Goal: Information Seeking & Learning: Learn about a topic

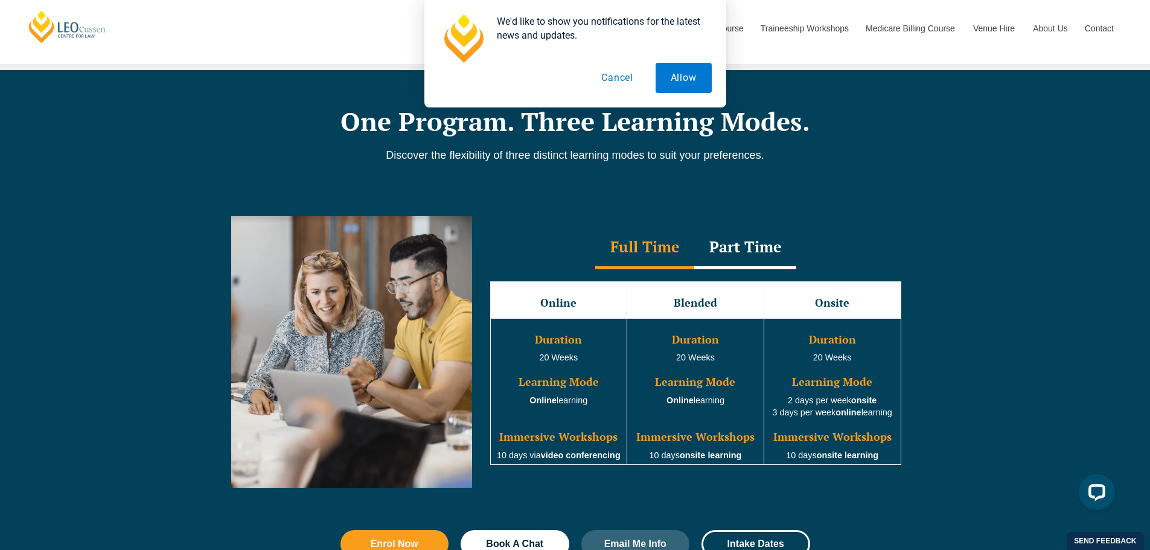
click at [646, 259] on div "Full Time" at bounding box center [644, 248] width 99 height 42
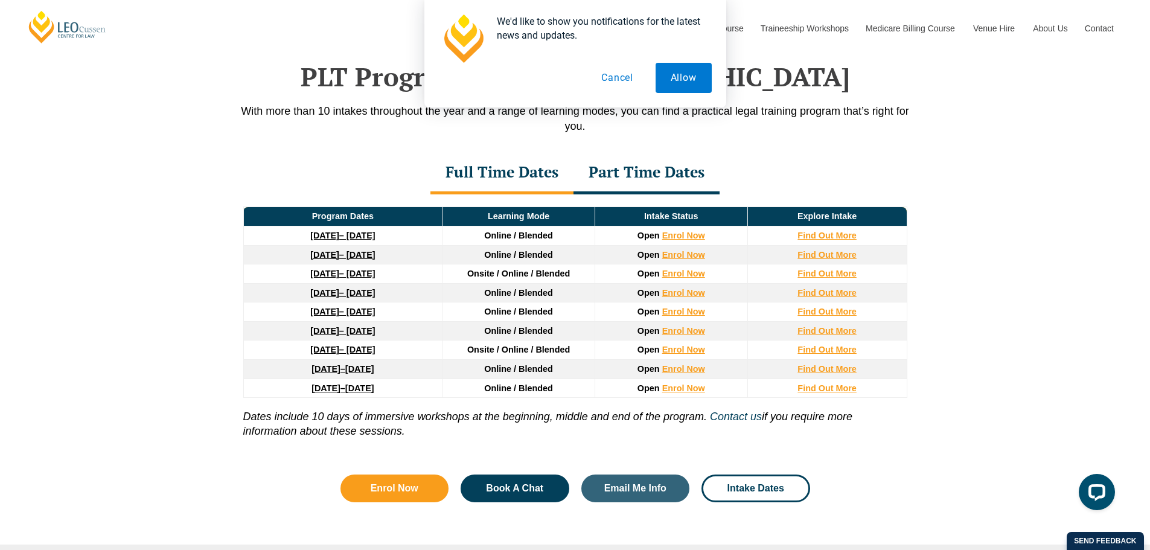
scroll to position [1569, 0]
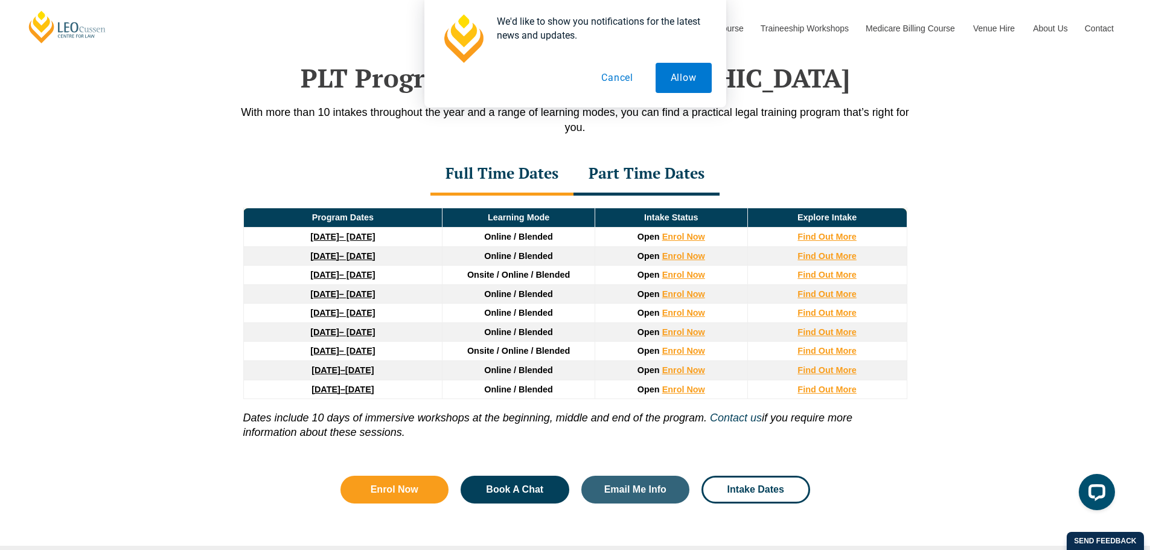
click at [471, 175] on div "Full Time Dates" at bounding box center [501, 174] width 143 height 42
click at [698, 182] on div "Part Time Dates" at bounding box center [646, 174] width 146 height 42
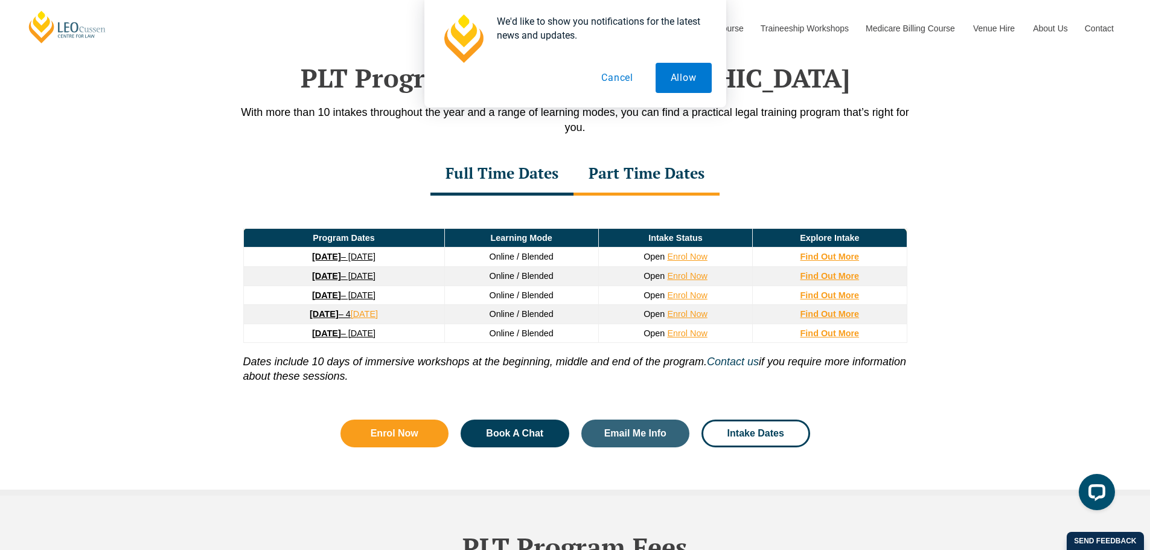
click at [548, 177] on div "Full Time Dates" at bounding box center [501, 174] width 143 height 42
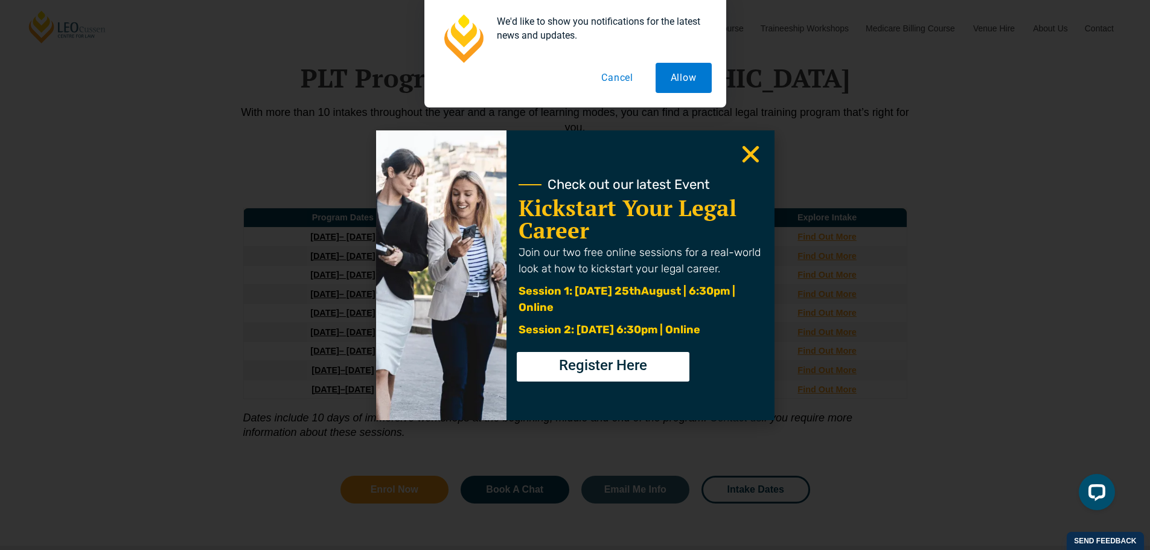
click at [748, 153] on use "Close" at bounding box center [750, 153] width 17 height 17
click at [754, 144] on icon "Close" at bounding box center [751, 154] width 24 height 24
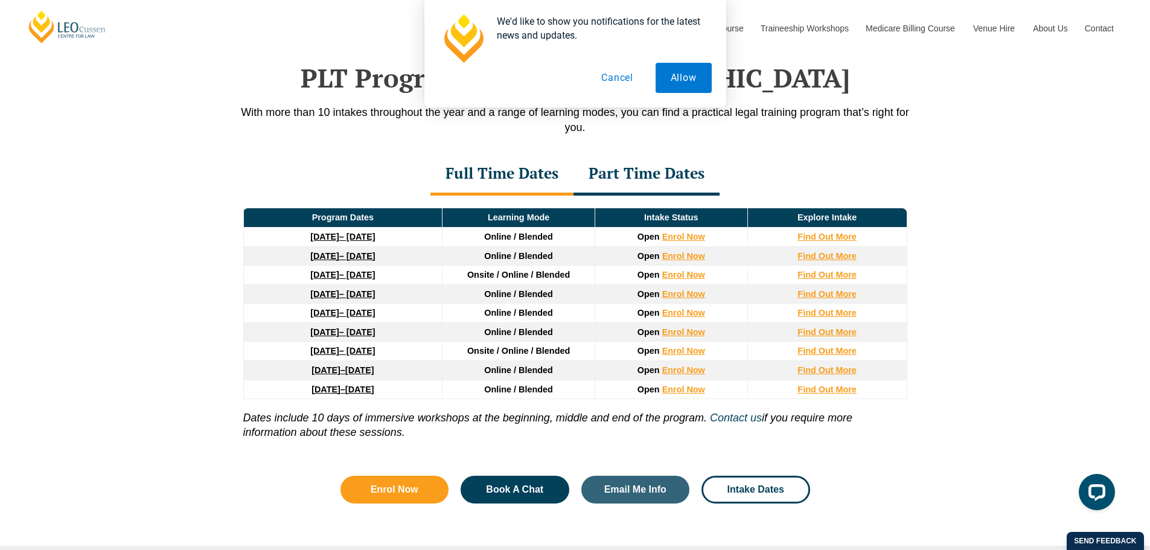
click at [310, 238] on strong "22 September 2025" at bounding box center [324, 237] width 29 height 10
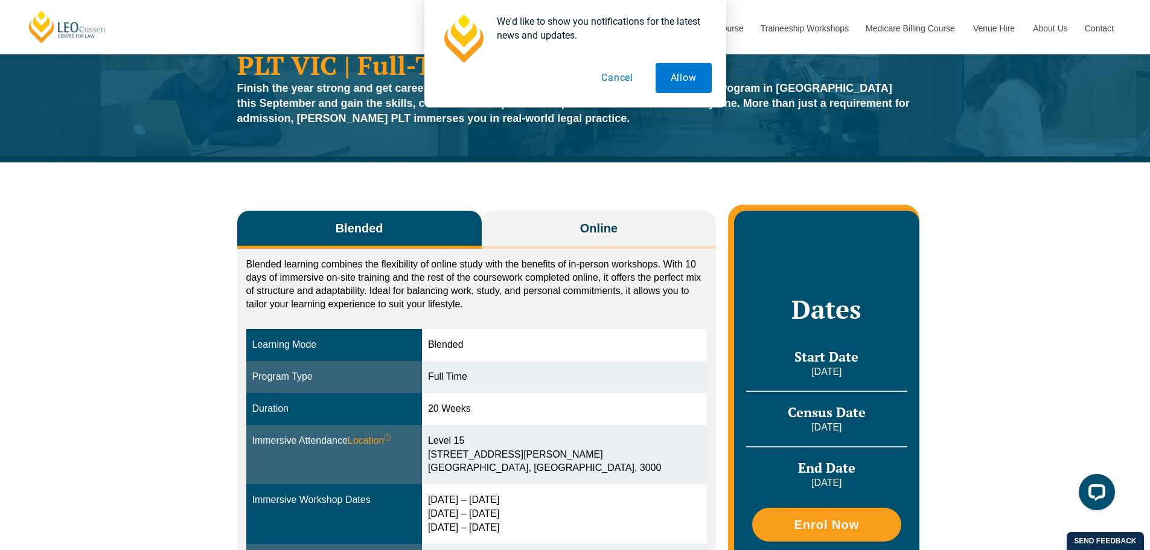
scroll to position [60, 0]
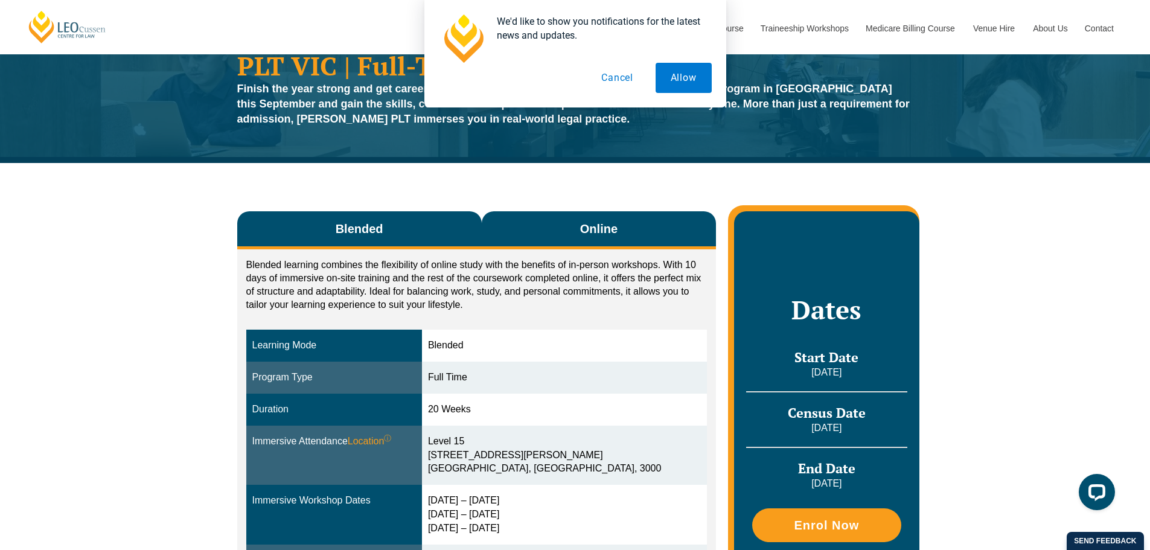
click at [584, 225] on span "Online" at bounding box center [598, 228] width 37 height 17
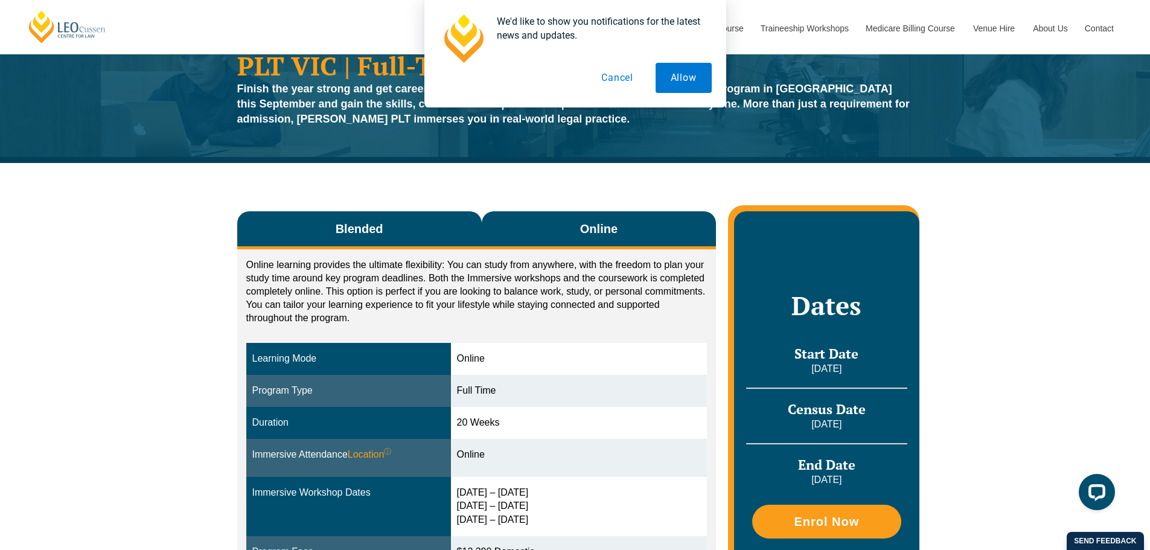
click at [346, 225] on span "Blended" at bounding box center [360, 228] width 48 height 17
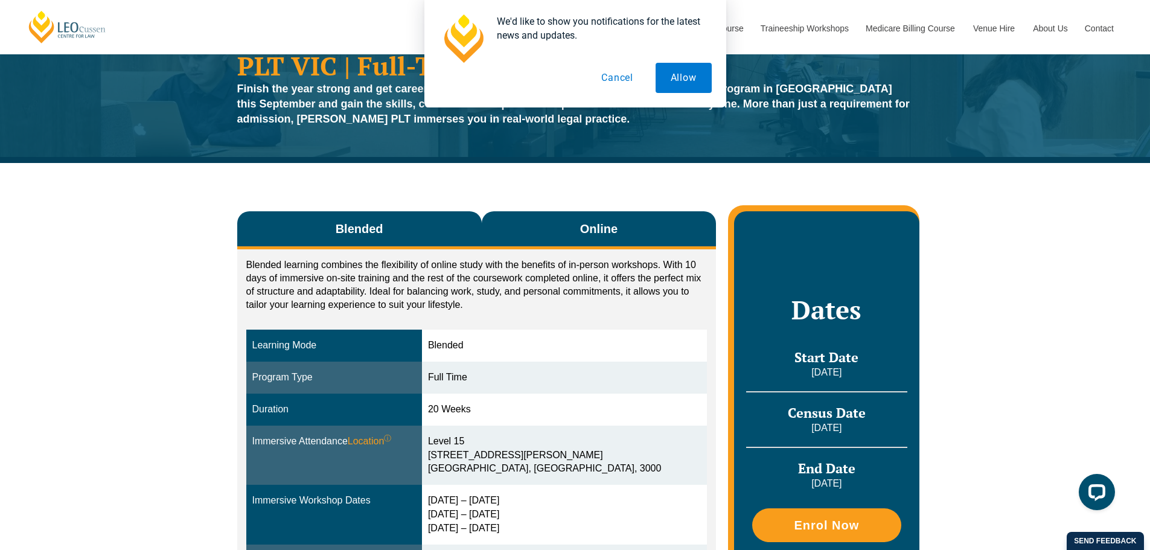
click at [564, 234] on button "Online" at bounding box center [599, 230] width 235 height 38
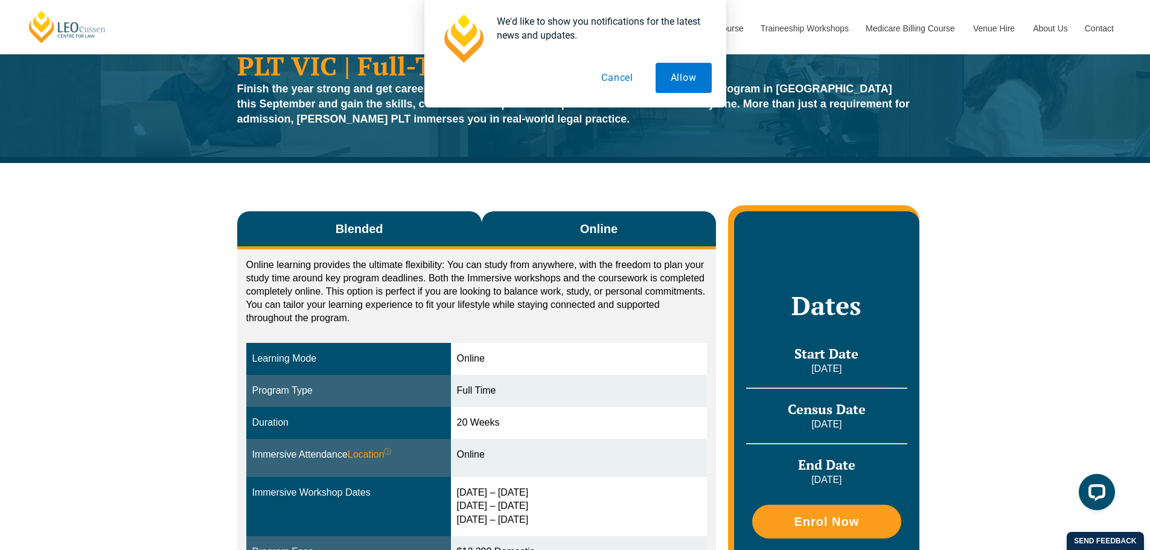
click at [425, 235] on button "Blended" at bounding box center [359, 230] width 244 height 38
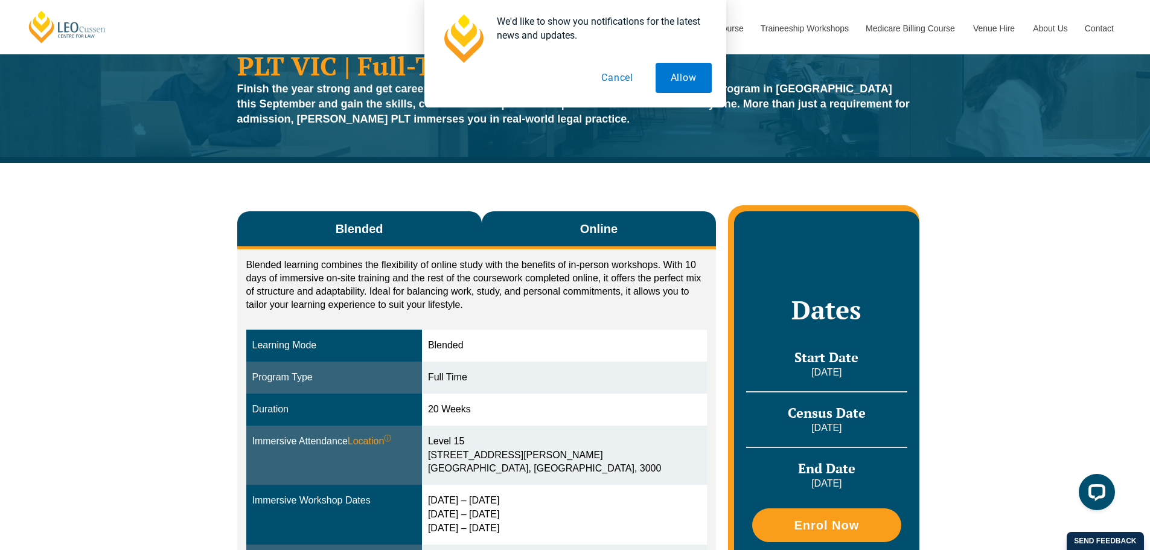
click at [516, 230] on button "Online" at bounding box center [599, 230] width 235 height 38
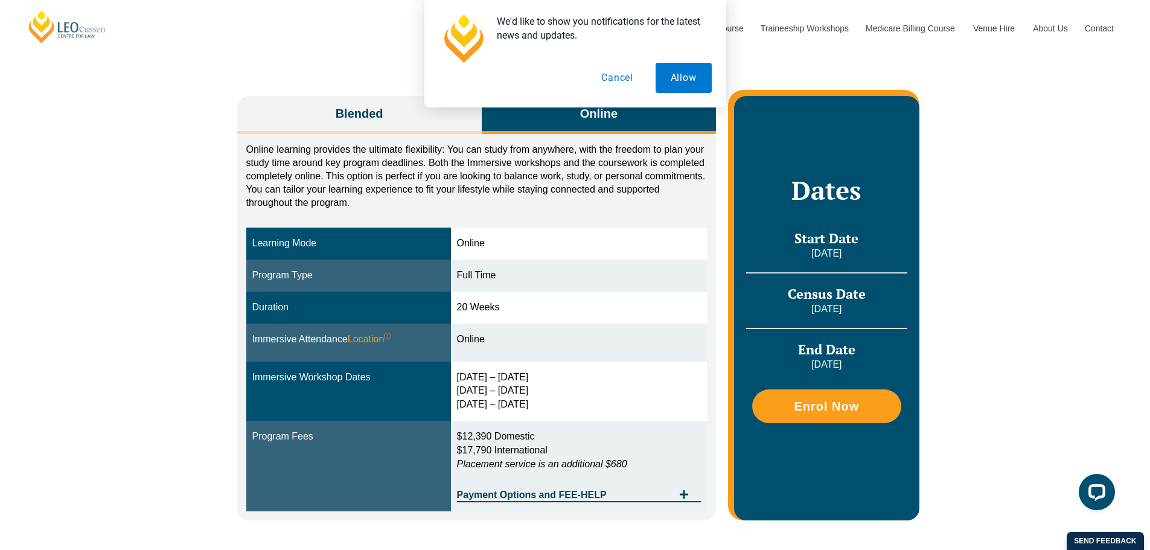
scroll to position [181, 0]
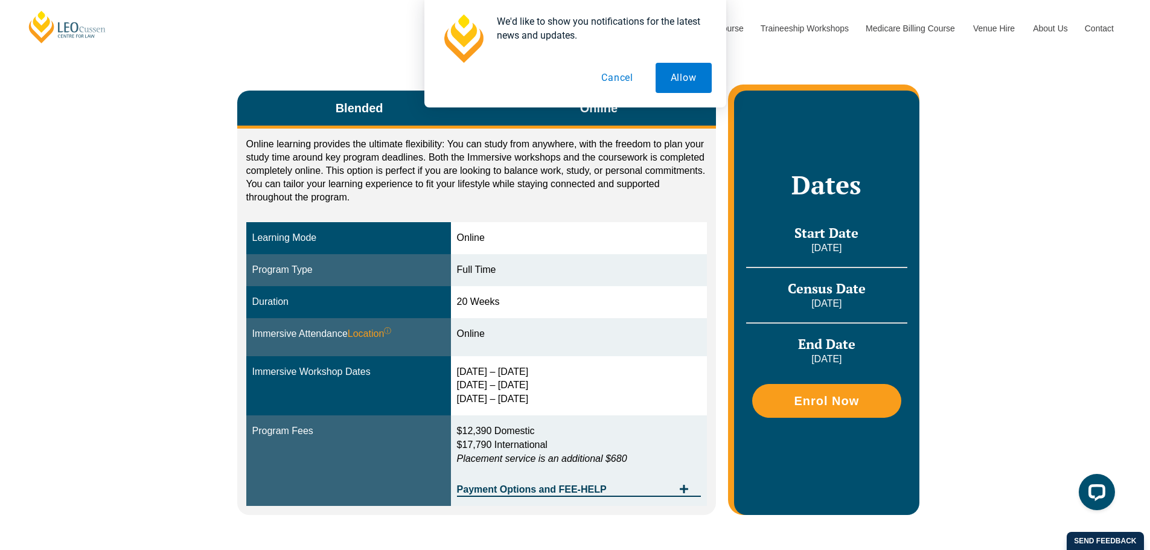
click at [414, 110] on button "Blended" at bounding box center [359, 110] width 244 height 38
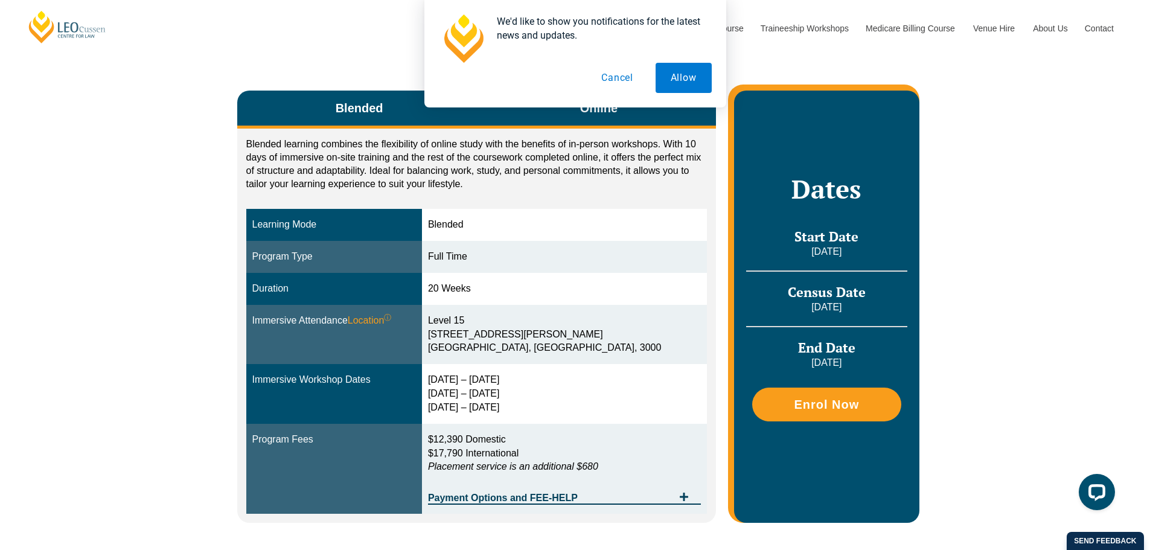
click at [538, 115] on button "Online" at bounding box center [599, 110] width 235 height 38
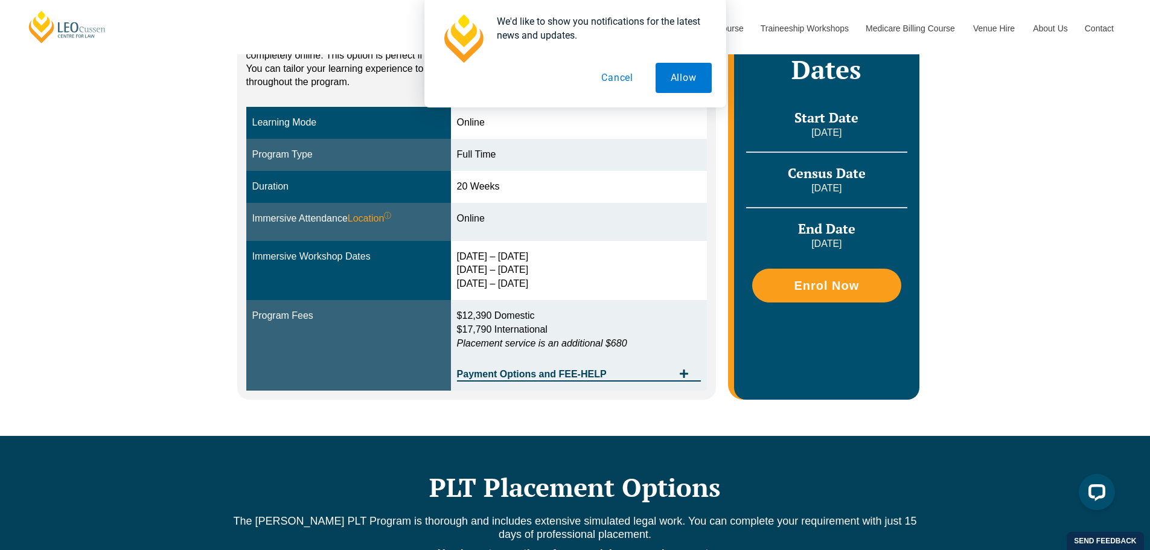
scroll to position [302, 0]
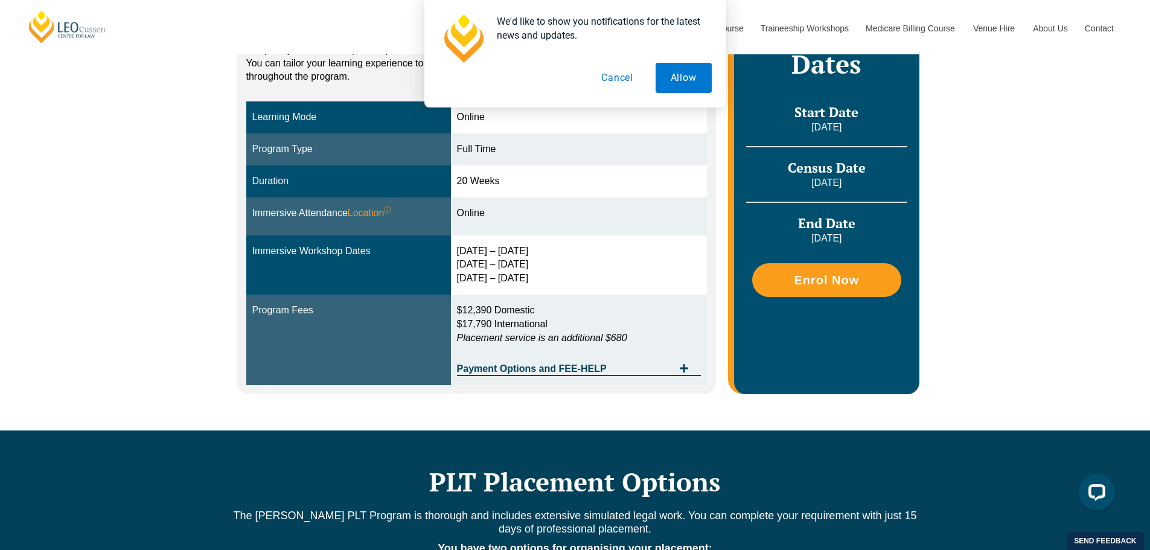
click at [686, 370] on icon "Tabs. Open items with Enter or Space, close with Escape and navigate using the …" at bounding box center [684, 368] width 10 height 10
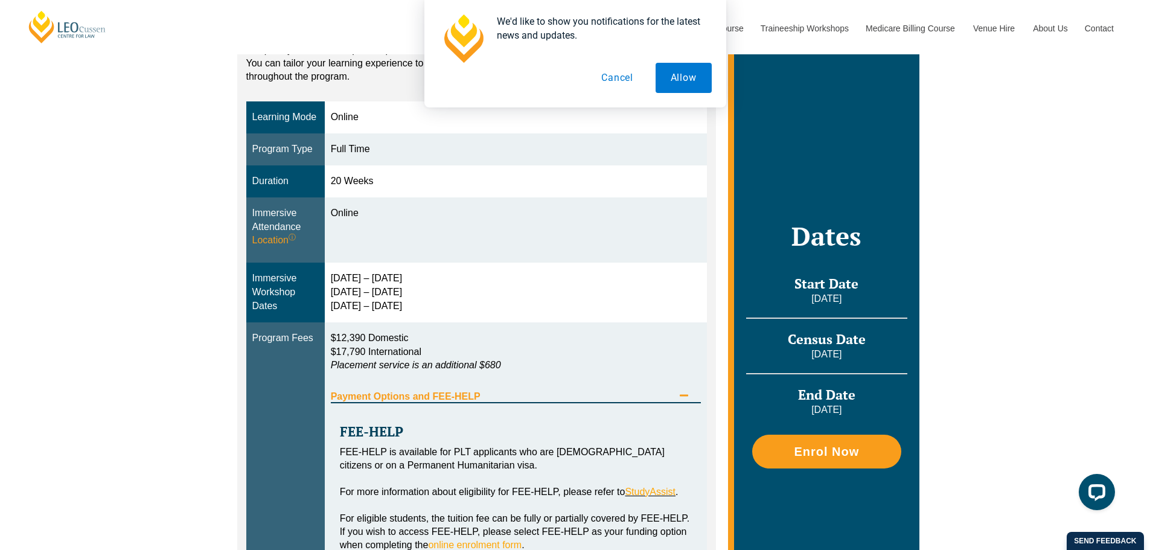
click at [677, 403] on div "Payment Options and FEE-HELP" at bounding box center [516, 390] width 371 height 25
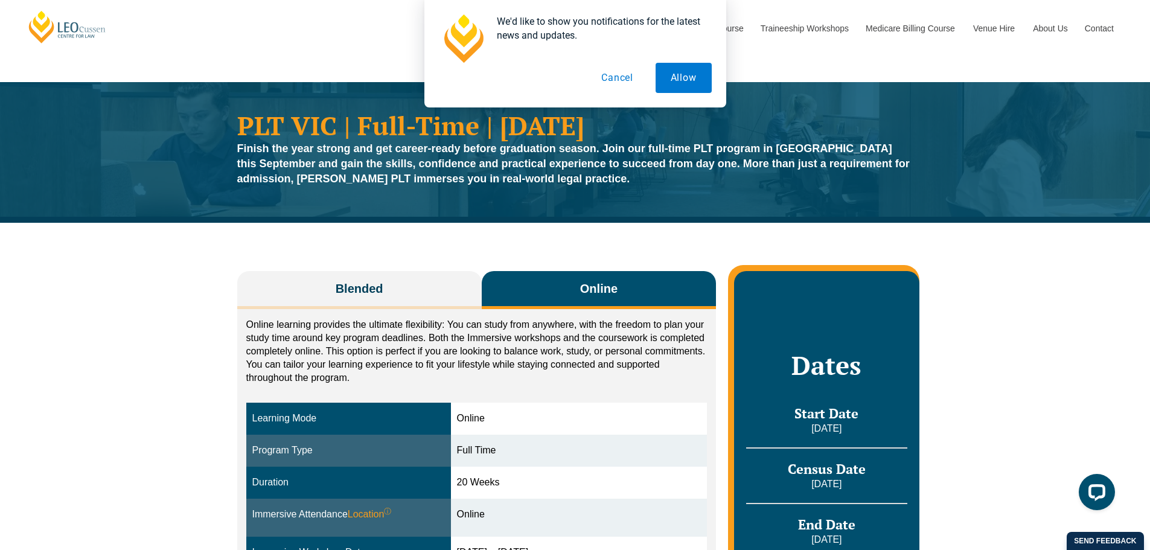
scroll to position [0, 0]
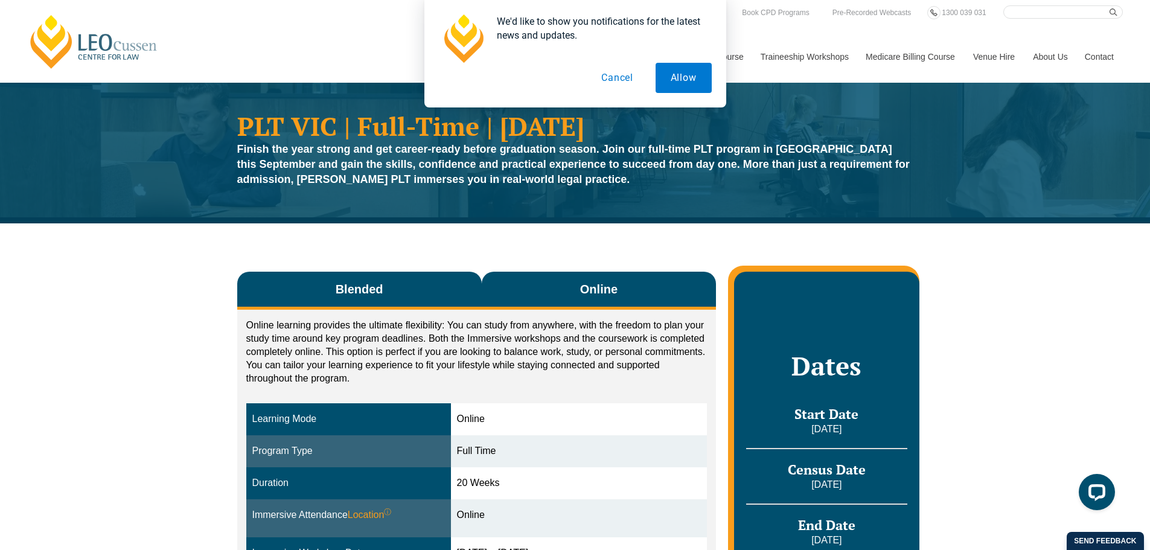
click at [397, 296] on button "Blended" at bounding box center [359, 291] width 244 height 38
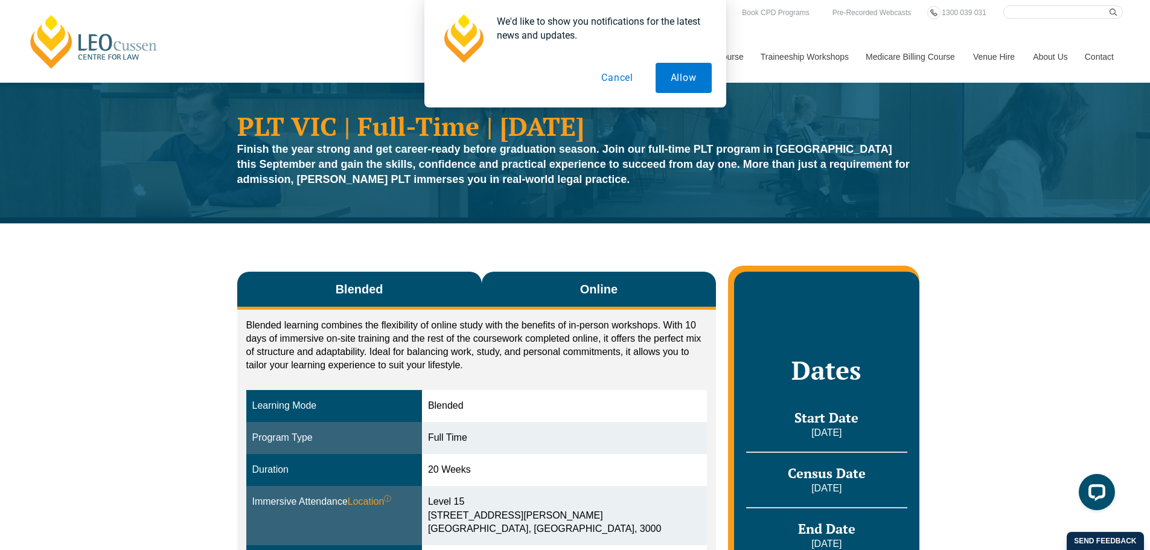
click at [556, 280] on button "Online" at bounding box center [599, 291] width 235 height 38
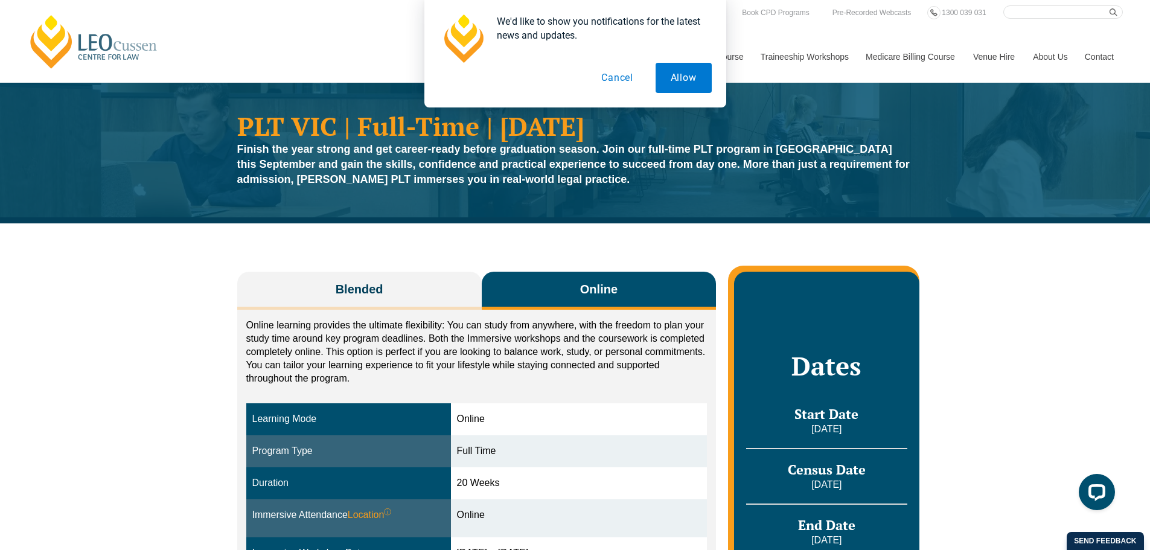
click at [619, 72] on button "Cancel" at bounding box center [617, 78] width 62 height 30
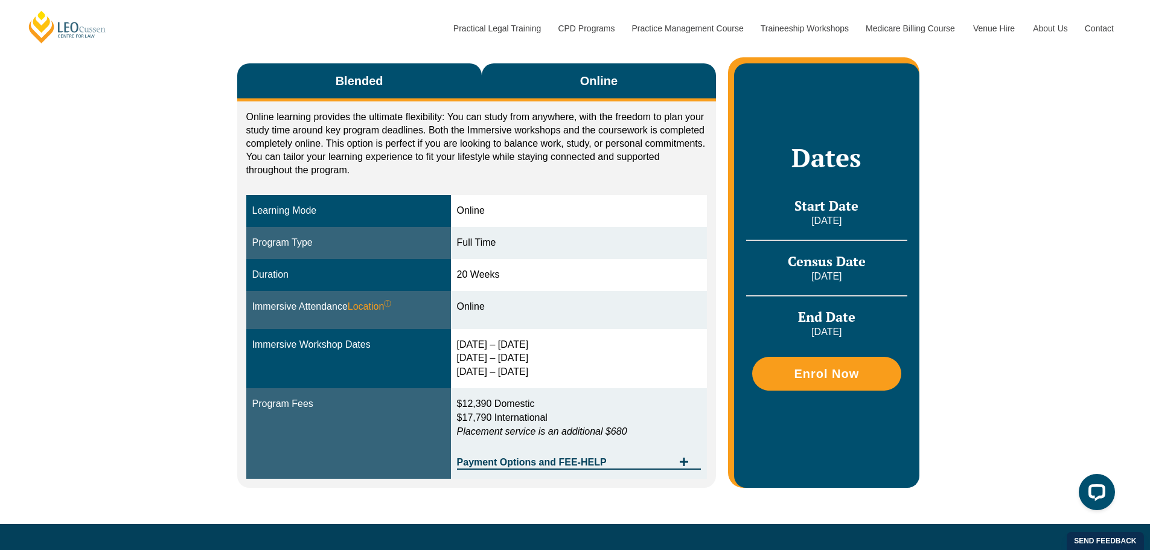
scroll to position [181, 0]
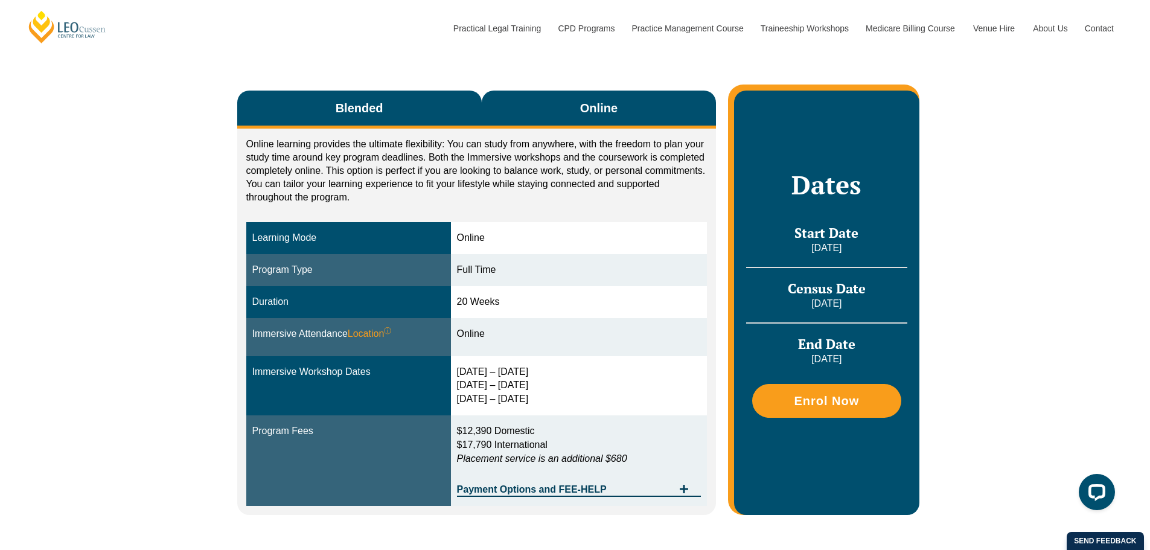
click at [414, 109] on button "Blended" at bounding box center [359, 110] width 244 height 38
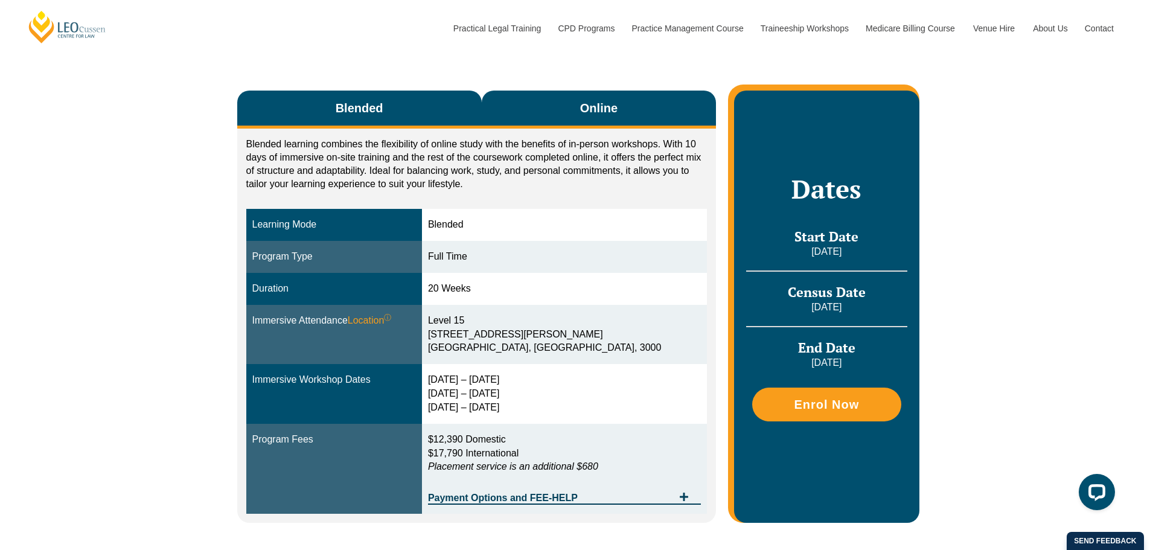
click at [544, 114] on button "Online" at bounding box center [599, 110] width 235 height 38
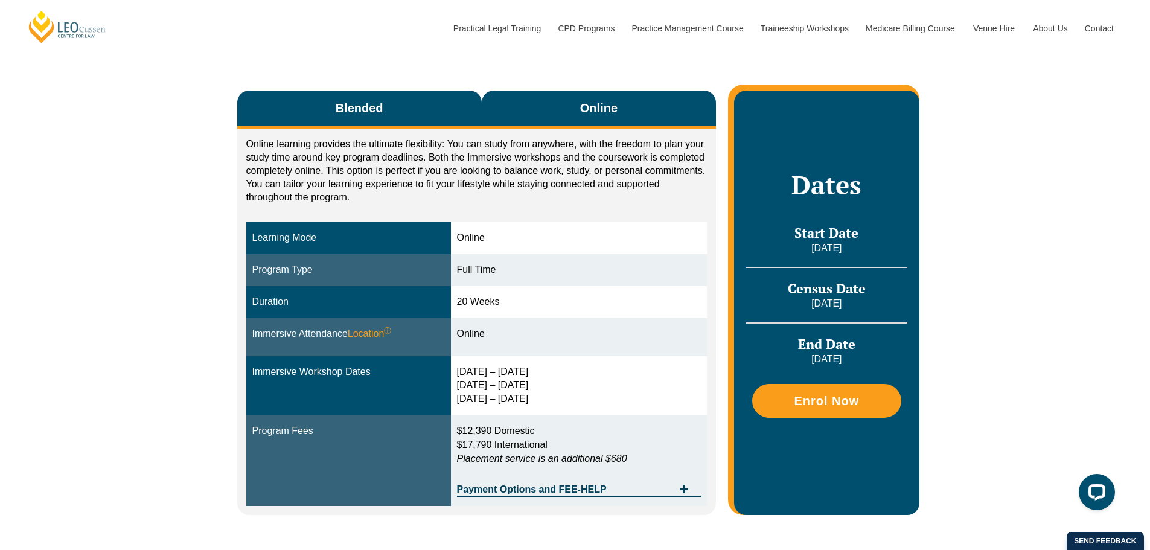
click at [435, 110] on button "Blended" at bounding box center [359, 110] width 244 height 38
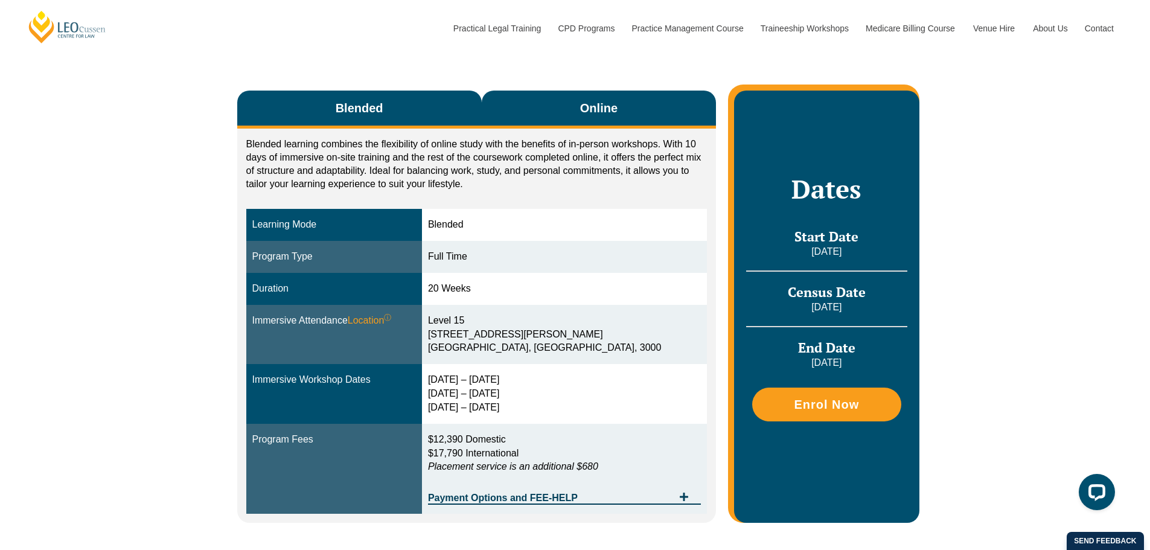
click at [561, 107] on button "Online" at bounding box center [599, 110] width 235 height 38
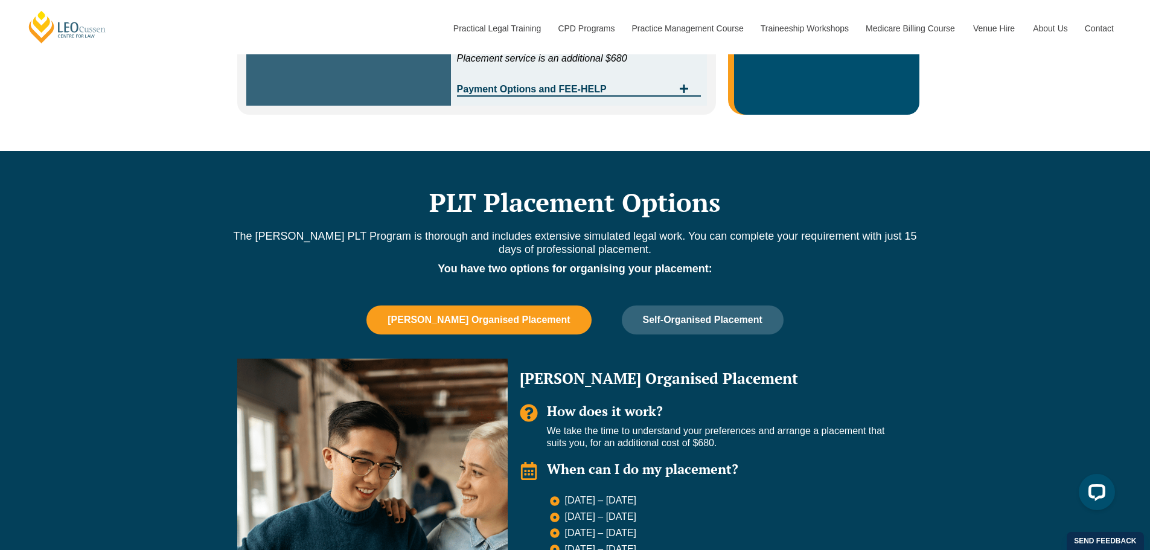
scroll to position [664, 0]
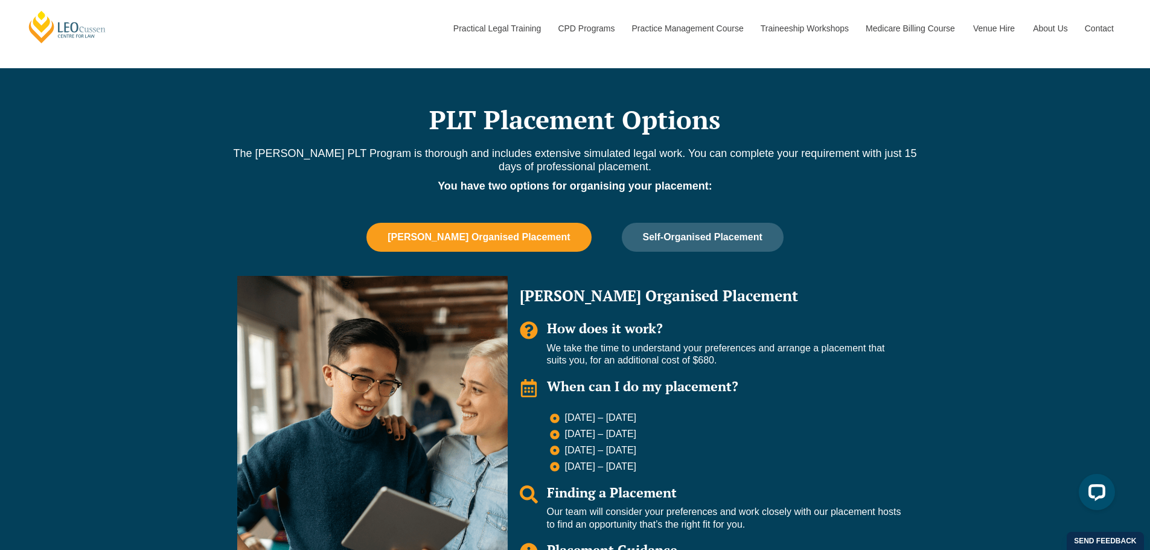
click at [517, 238] on span "Leo Cussen Organised Placement" at bounding box center [478, 237] width 182 height 11
click at [667, 230] on button "Self-Organised Placement" at bounding box center [703, 237] width 162 height 29
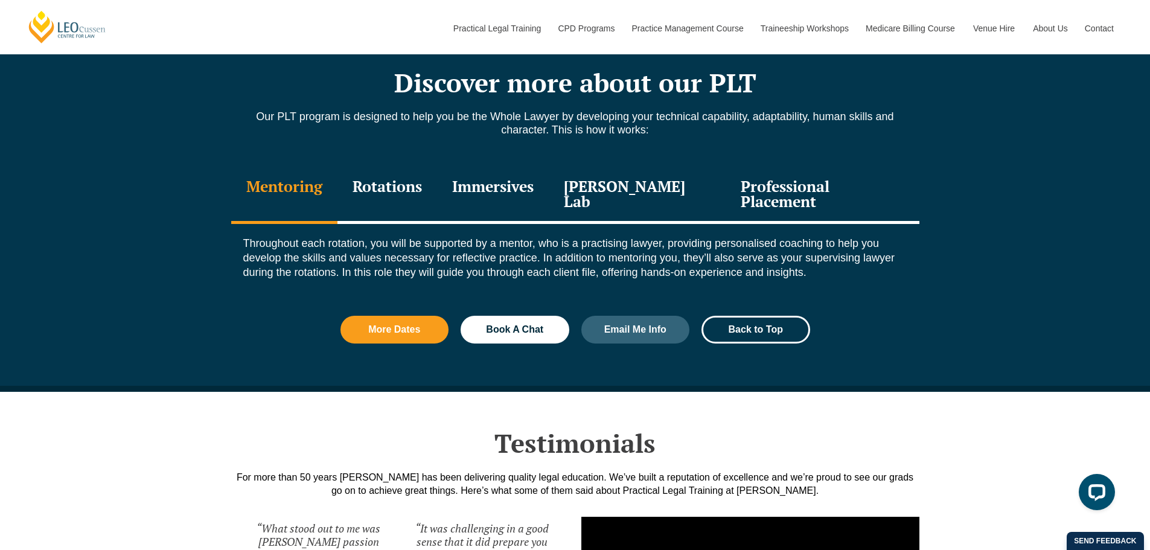
scroll to position [1267, 0]
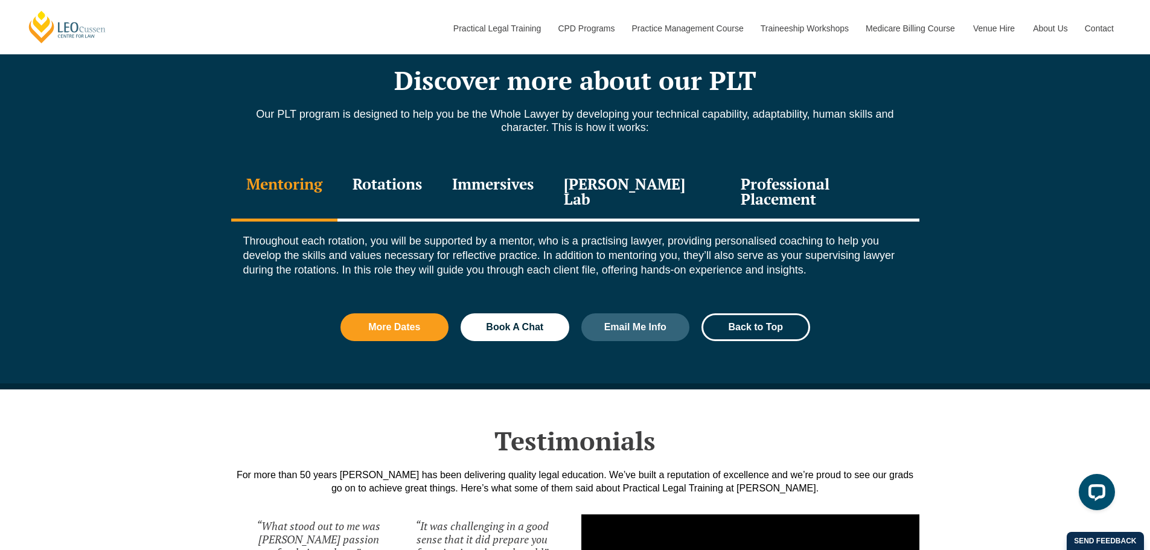
click at [793, 190] on div "Professional Placement" at bounding box center [821, 192] width 193 height 57
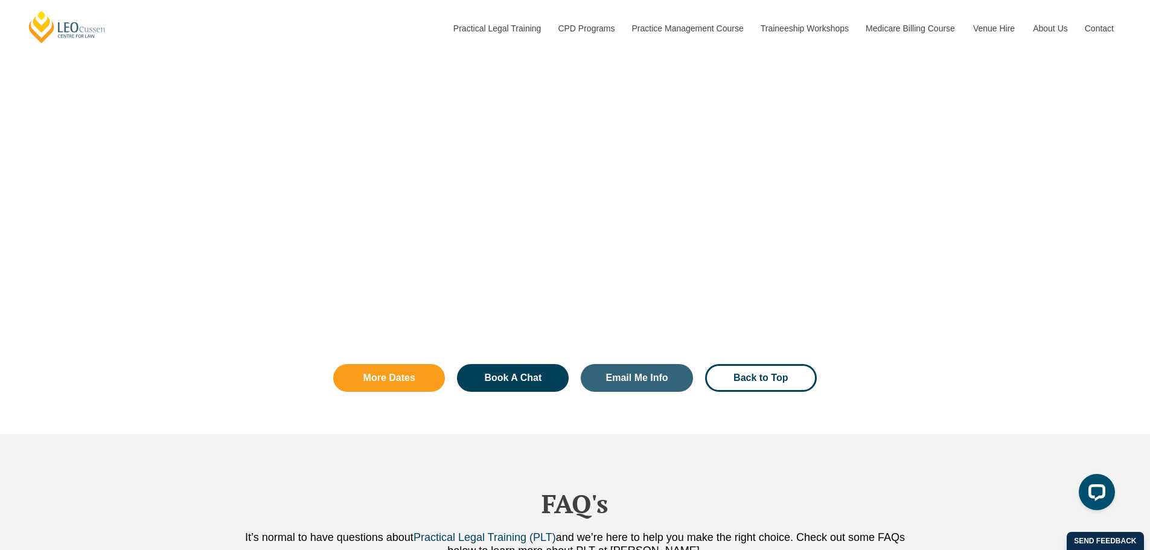
scroll to position [2957, 0]
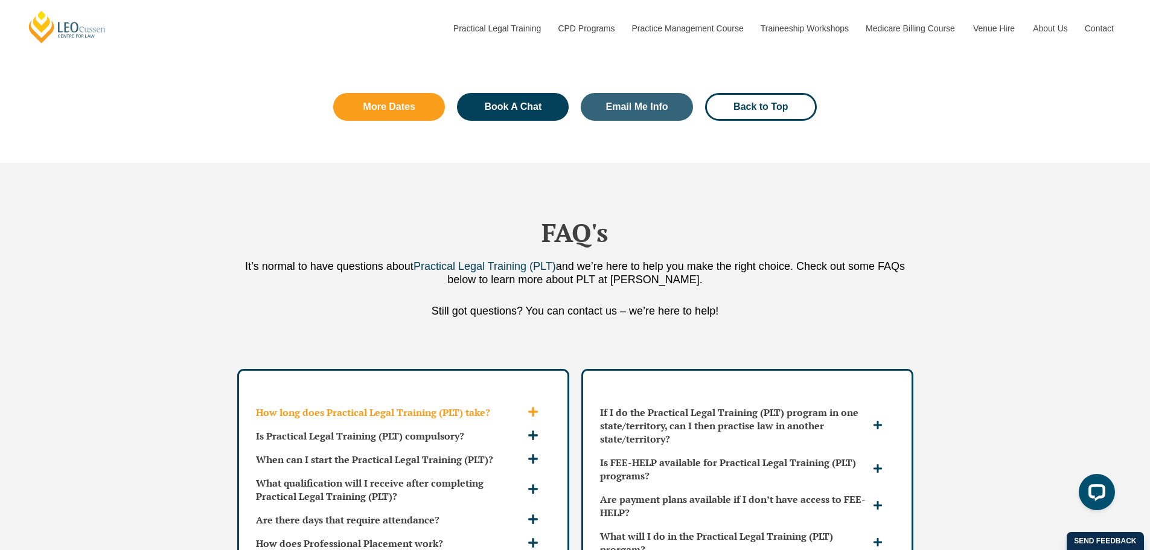
click at [451, 401] on div "How long does Practical Legal Training (PLT) take?" at bounding box center [403, 412] width 304 height 23
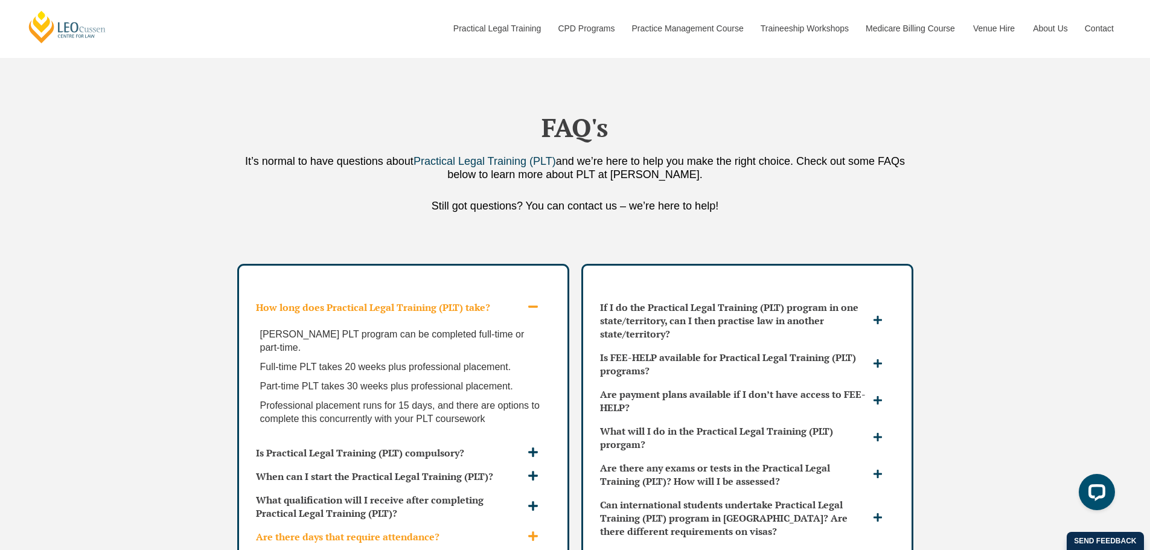
scroll to position [3078, 0]
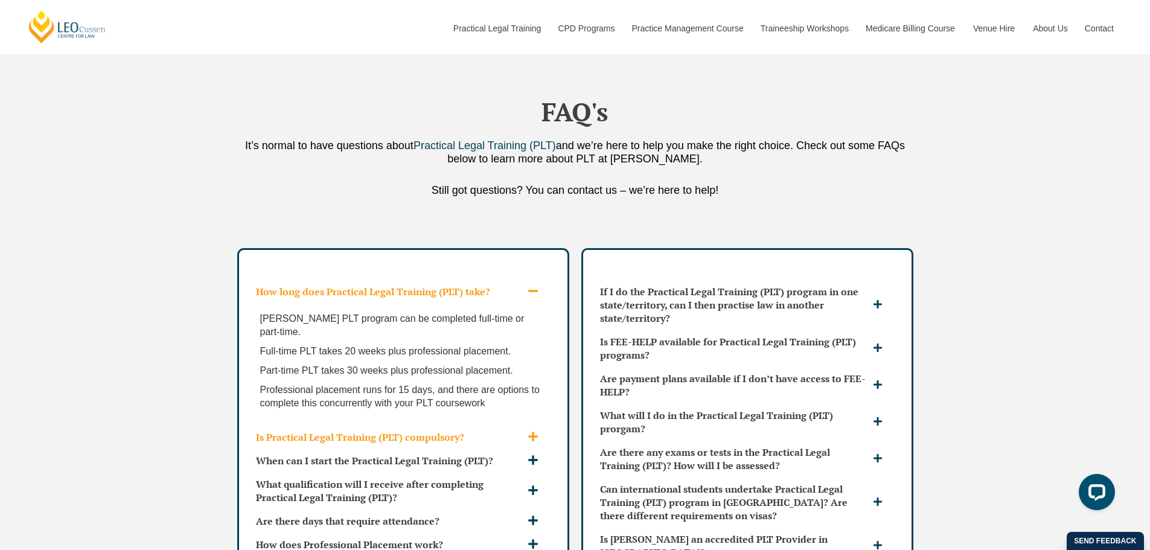
click at [497, 425] on div "Is Practical Legal Training (PLT) compulsory?" at bounding box center [403, 436] width 304 height 23
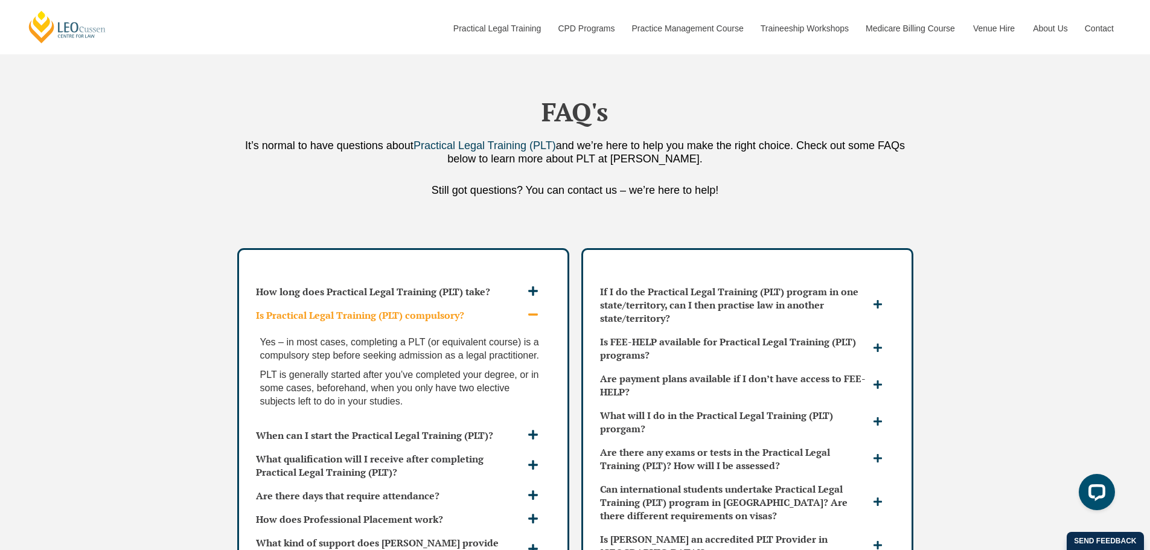
click at [469, 308] on h3 "Is Practical Legal Training (PLT) compulsory?" at bounding box center [390, 314] width 269 height 13
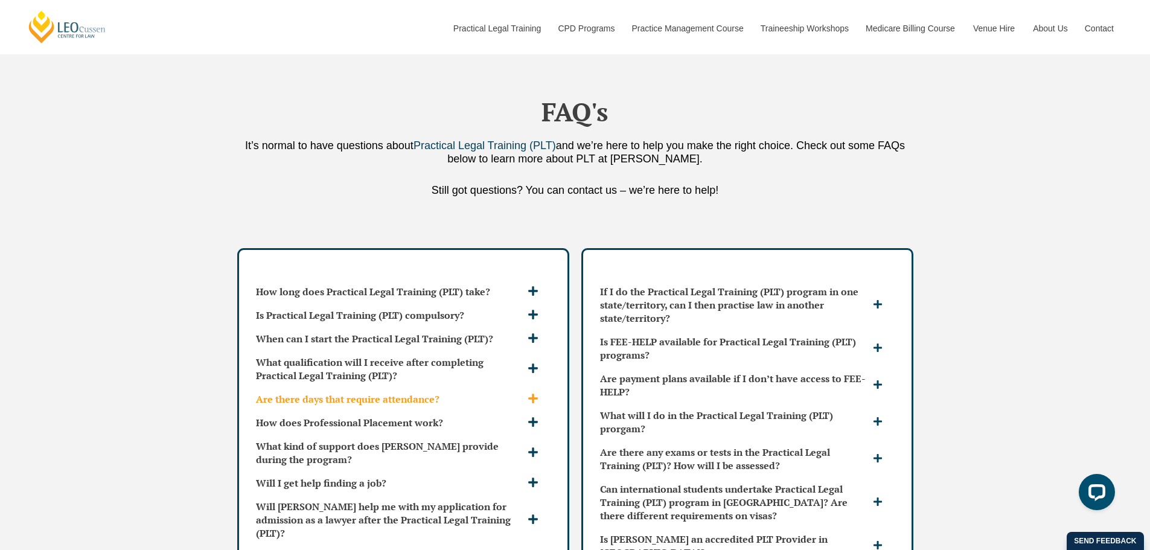
click at [476, 392] on h3 "Are there days that require attendance?" at bounding box center [390, 398] width 269 height 13
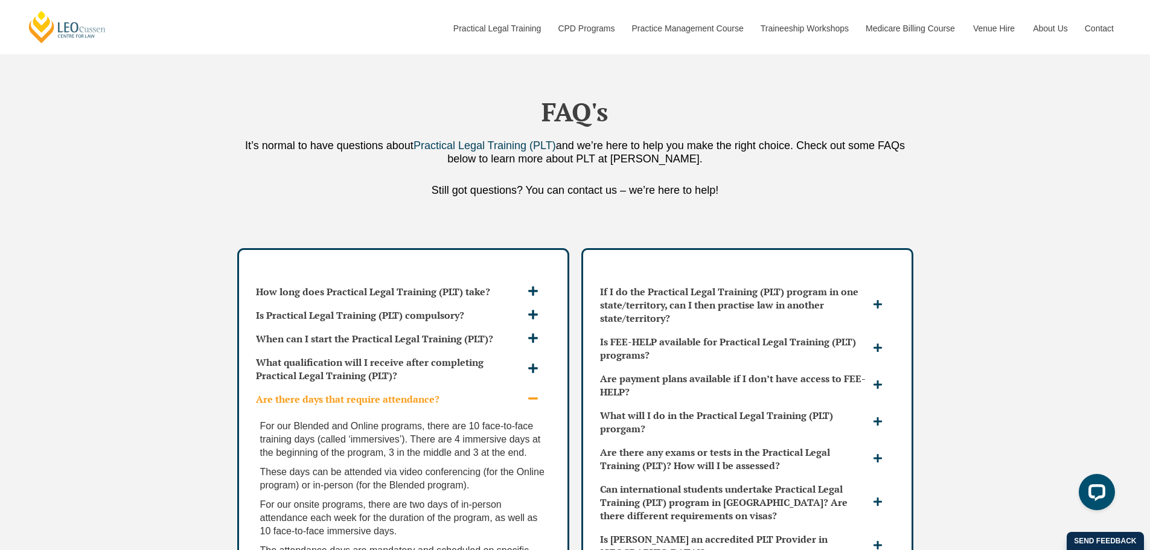
click at [479, 392] on h3 "Are there days that require attendance?" at bounding box center [390, 398] width 269 height 13
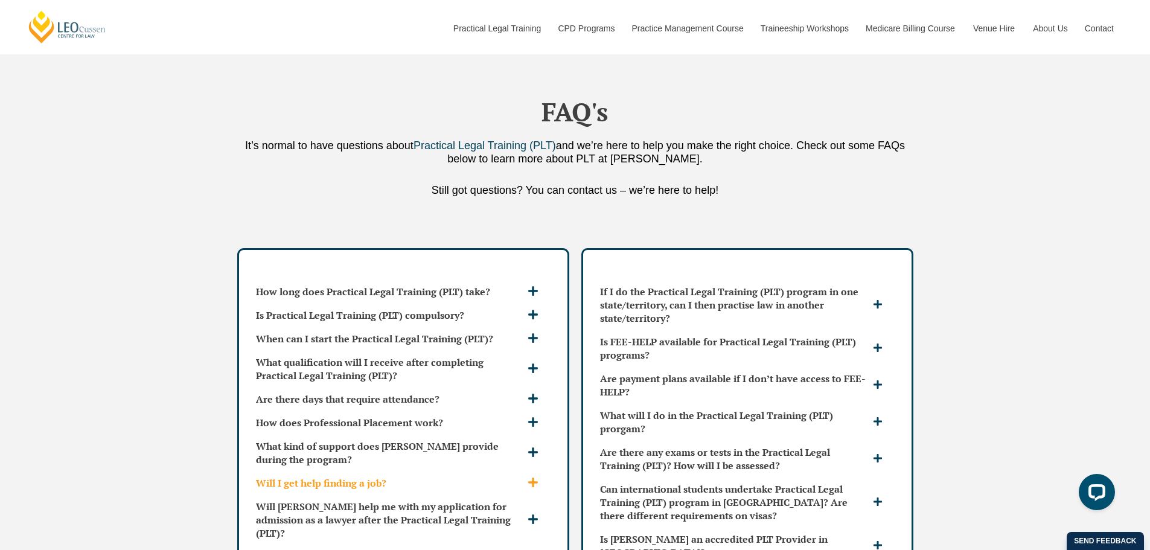
click at [454, 476] on h3 "Will I get help finding a job?" at bounding box center [390, 482] width 269 height 13
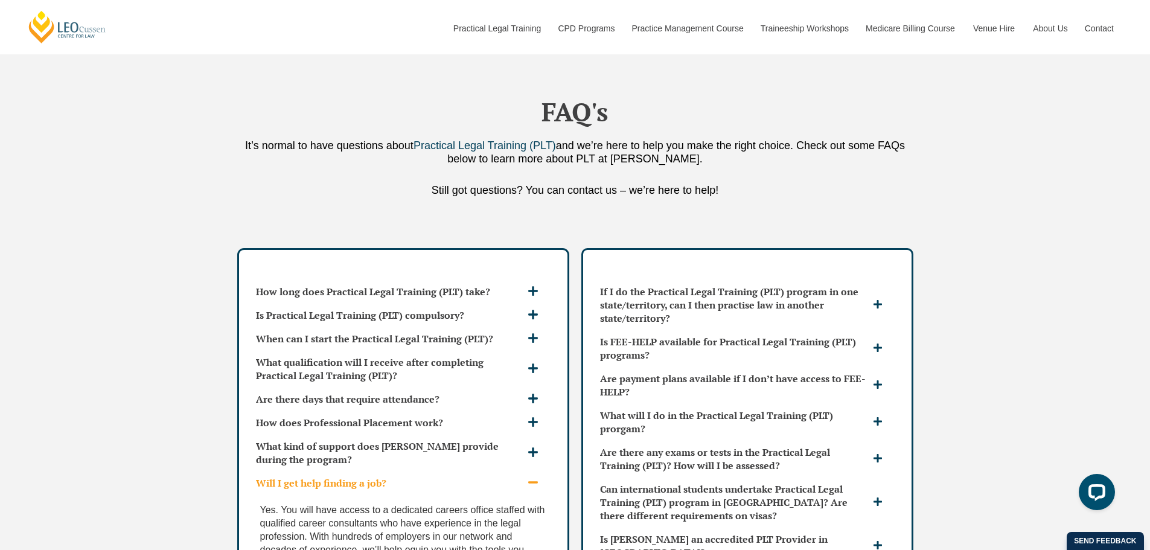
click at [454, 476] on h3 "Will I get help finding a job?" at bounding box center [390, 482] width 269 height 13
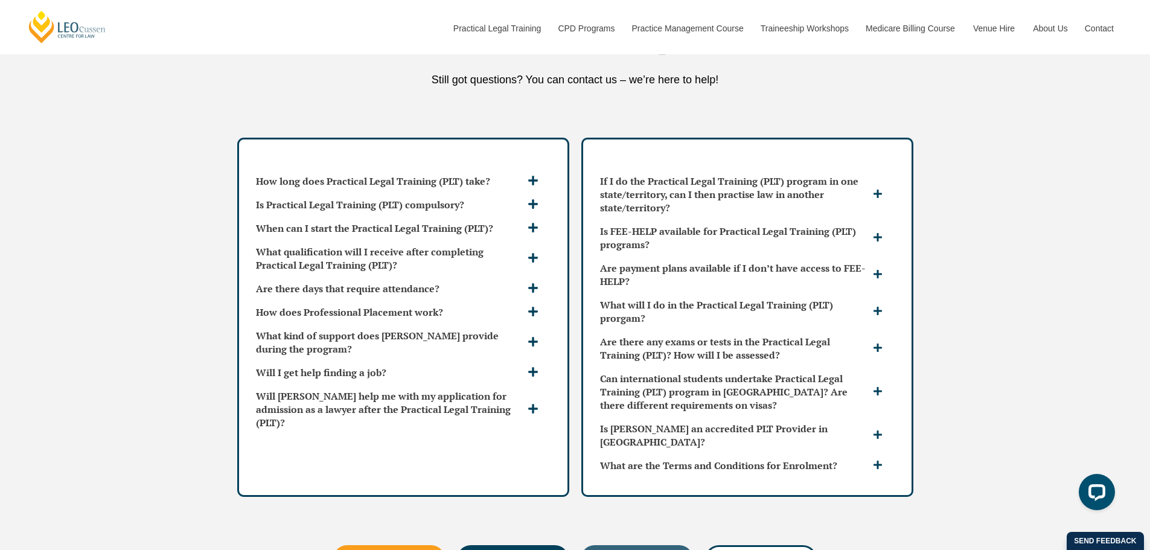
scroll to position [3198, 0]
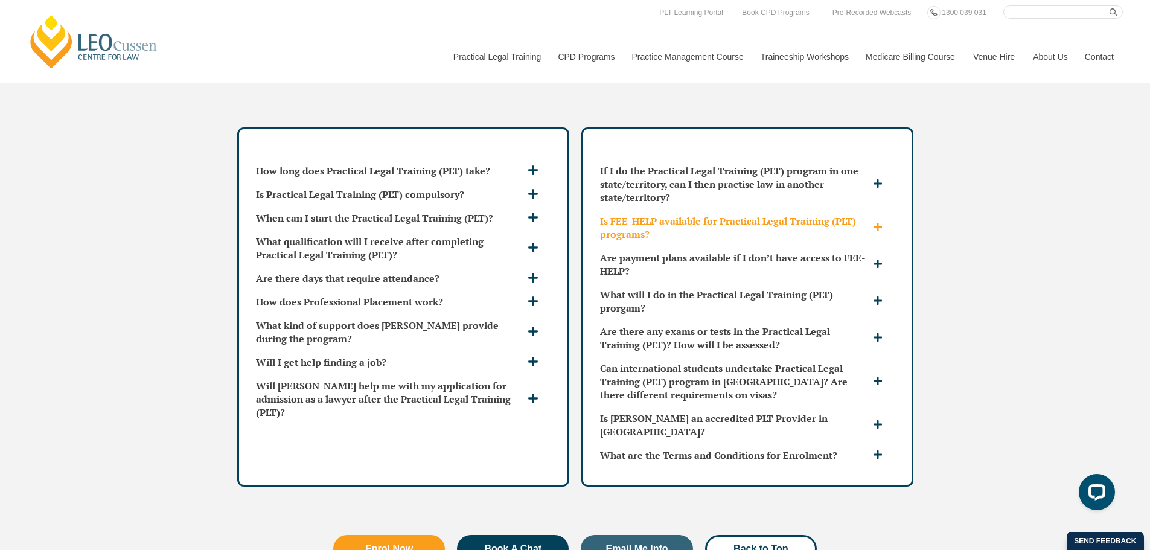
click at [771, 214] on h3 "Is FEE-HELP available for Practical Legal Training (PLT) programs?" at bounding box center [735, 227] width 270 height 27
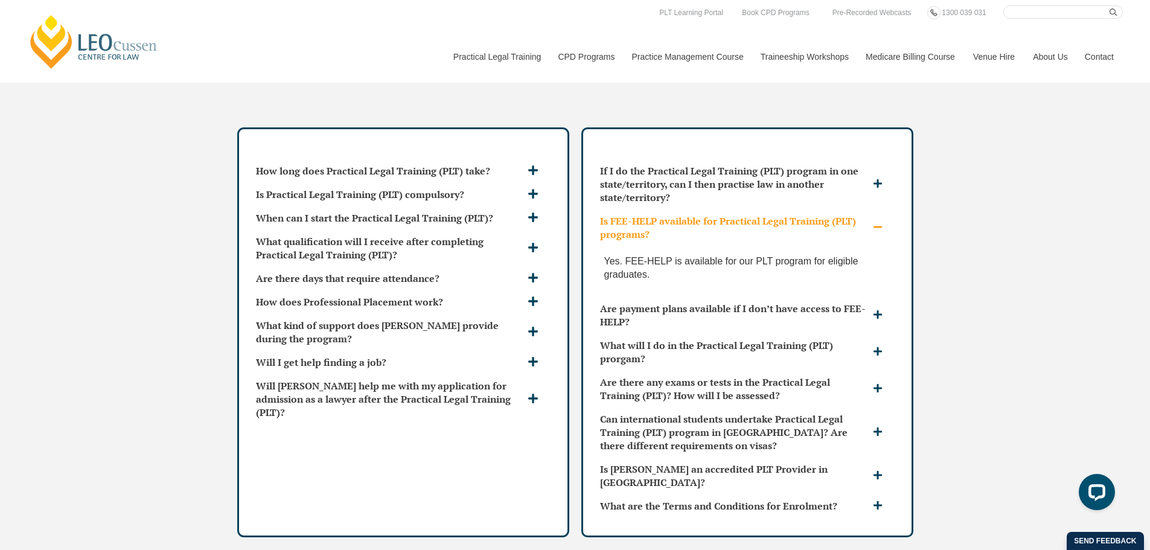
click at [771, 214] on h3 "Is FEE-HELP available for Practical Legal Training (PLT) programs?" at bounding box center [735, 227] width 270 height 27
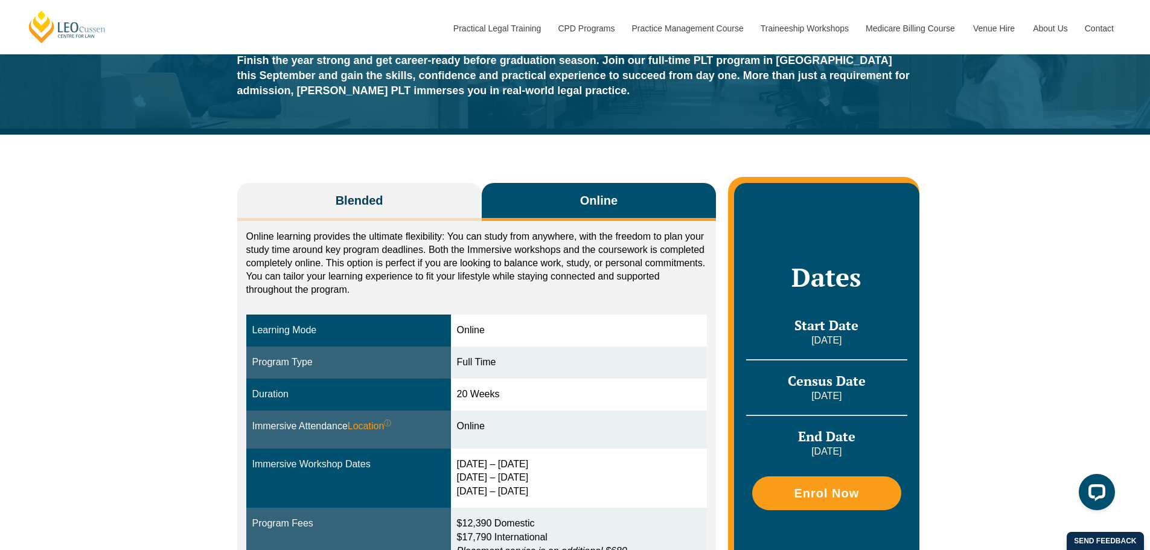
scroll to position [181, 0]
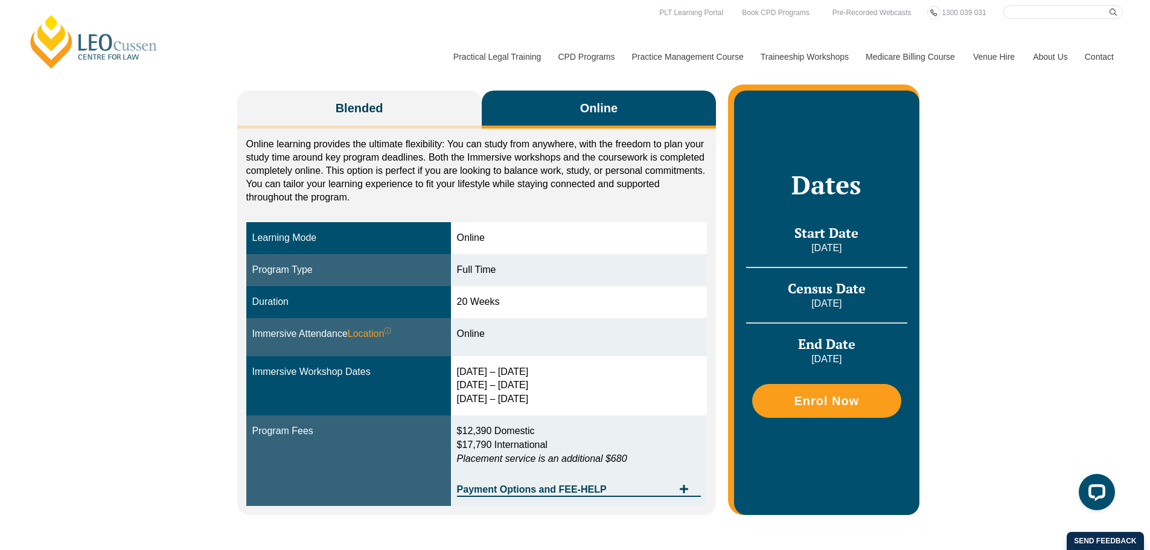
click at [416, 69] on div "Leo Cussen Centre for Law Search here Practical Legal Training Our Practical Le…" at bounding box center [574, 43] width 1095 height 77
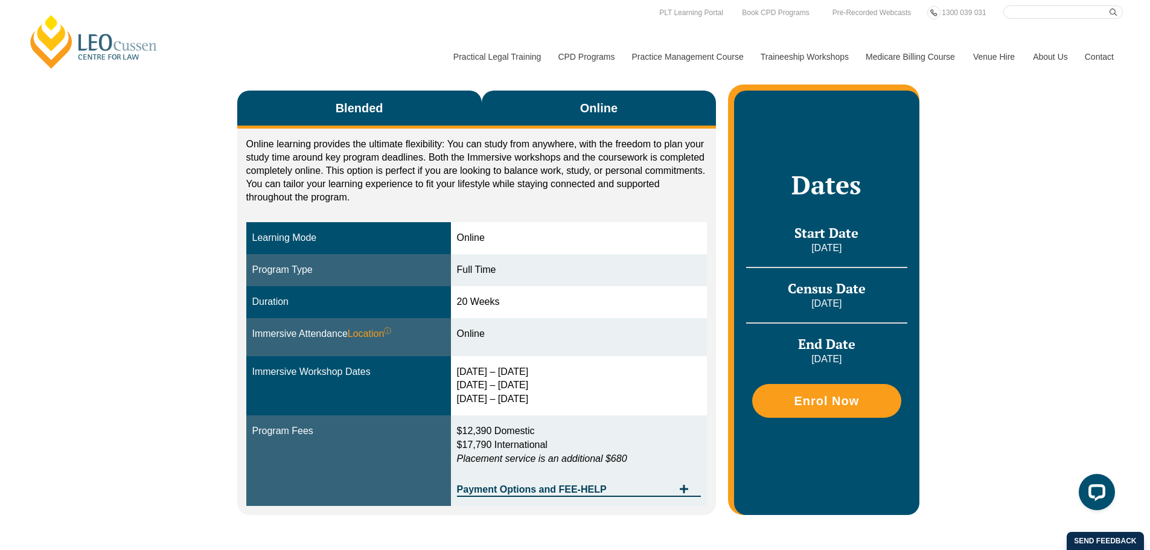
click at [419, 119] on button "Blended" at bounding box center [359, 110] width 244 height 38
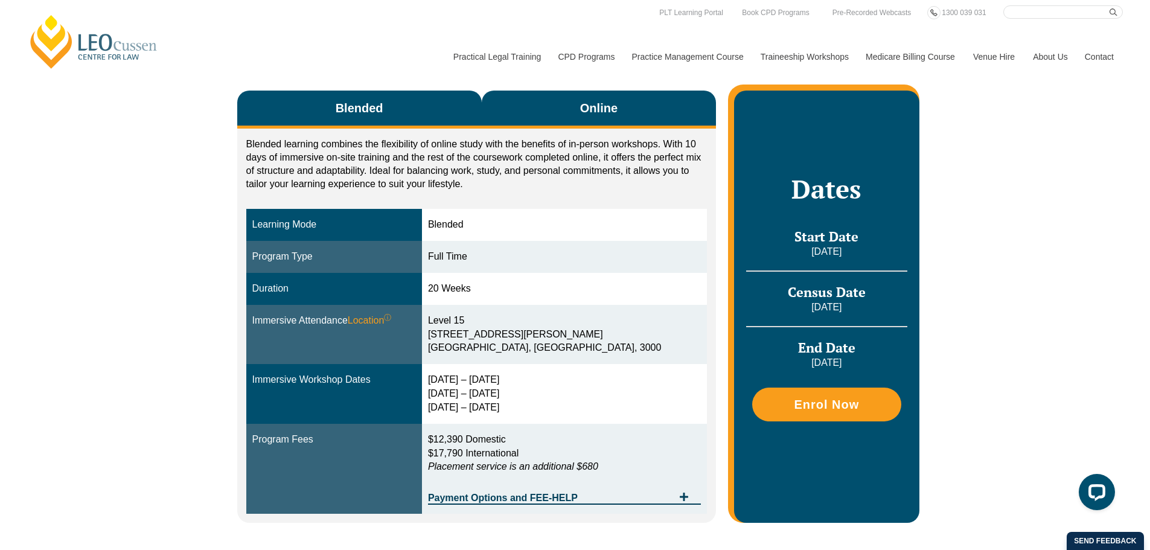
click at [574, 113] on button "Online" at bounding box center [599, 110] width 235 height 38
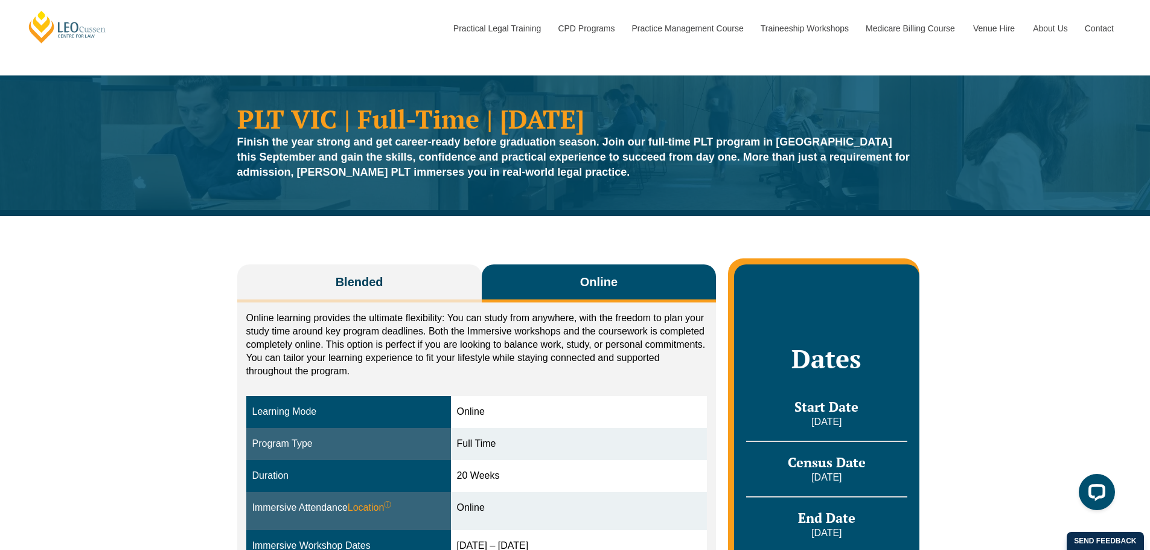
scroll to position [0, 0]
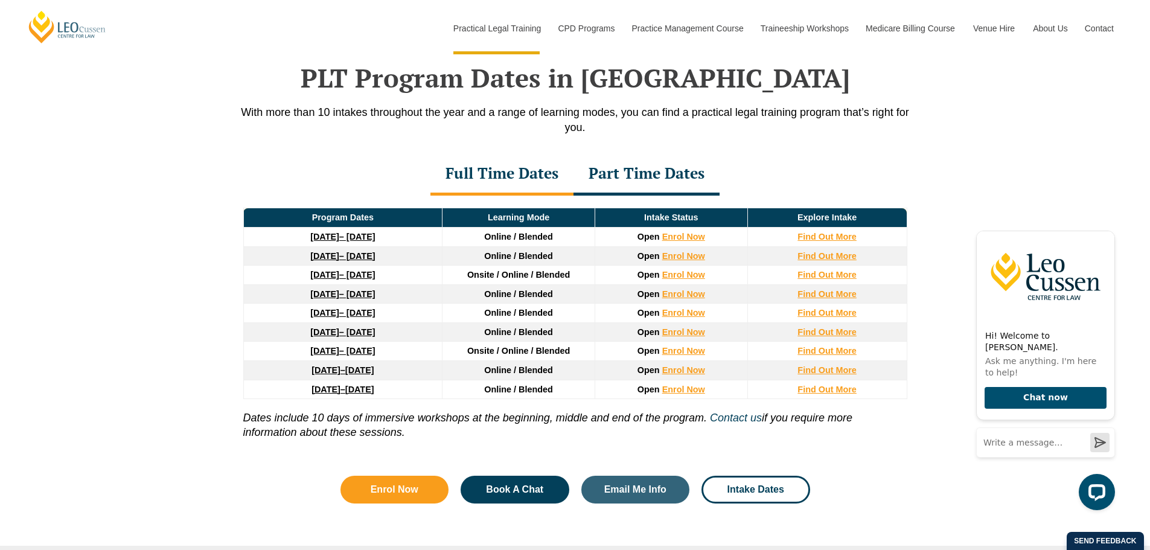
click at [336, 237] on strong "22 September 2025" at bounding box center [324, 237] width 29 height 10
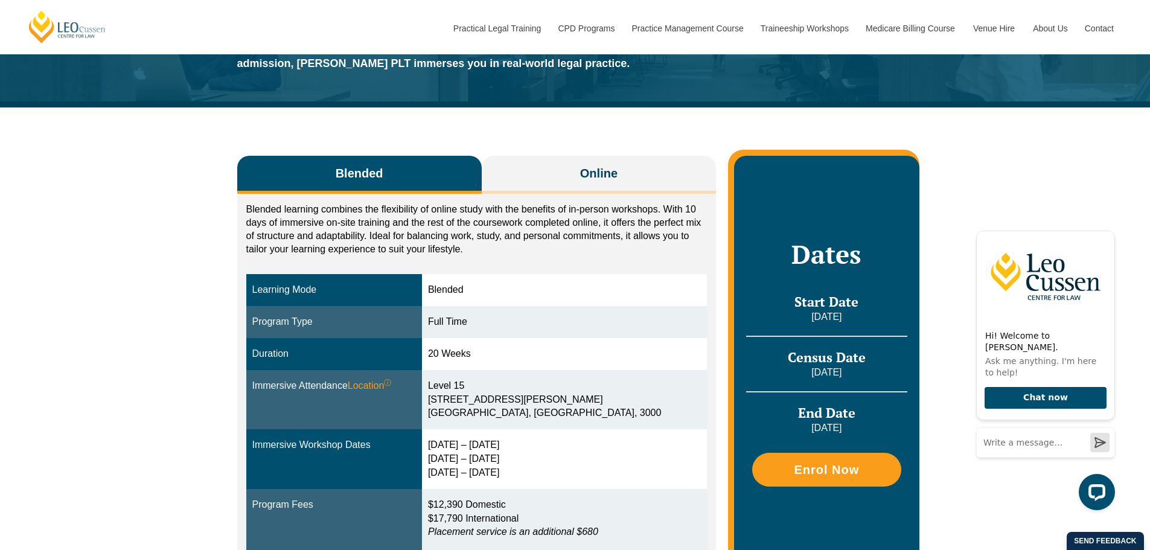
scroll to position [121, 0]
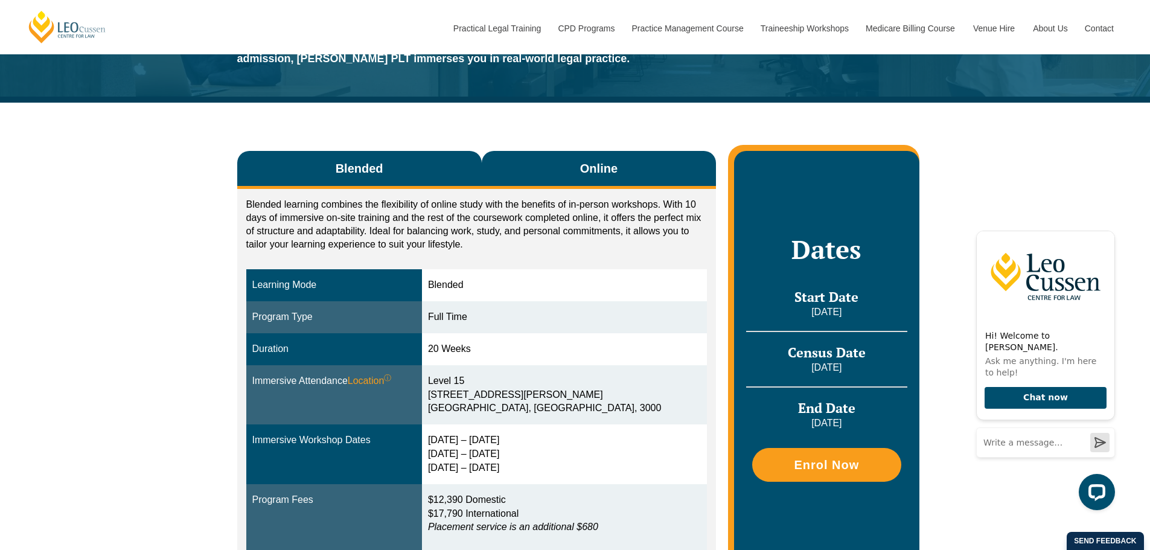
click at [585, 162] on span "Online" at bounding box center [598, 168] width 37 height 17
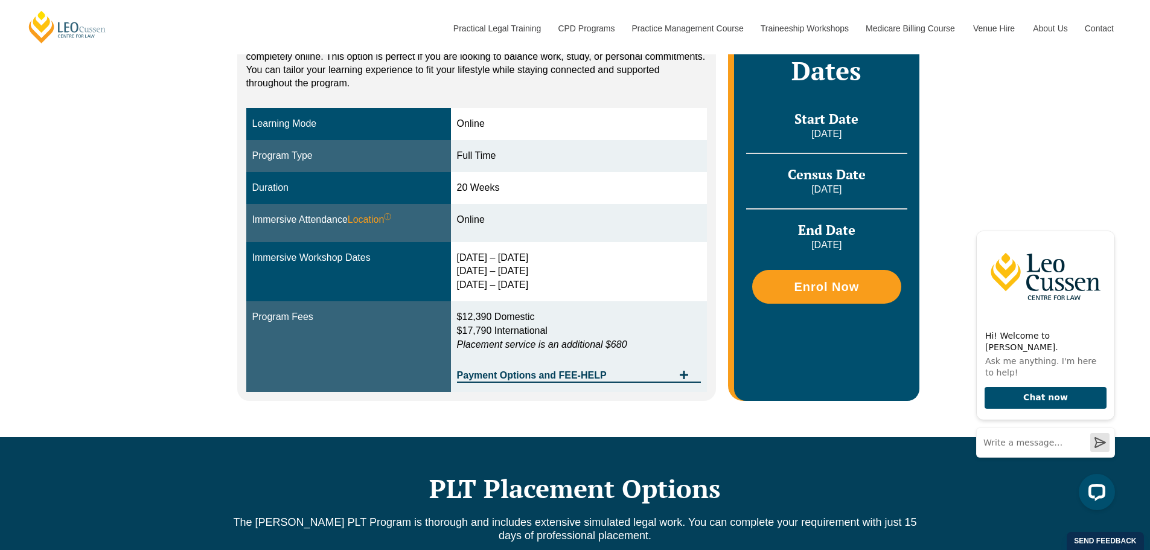
scroll to position [302, 0]
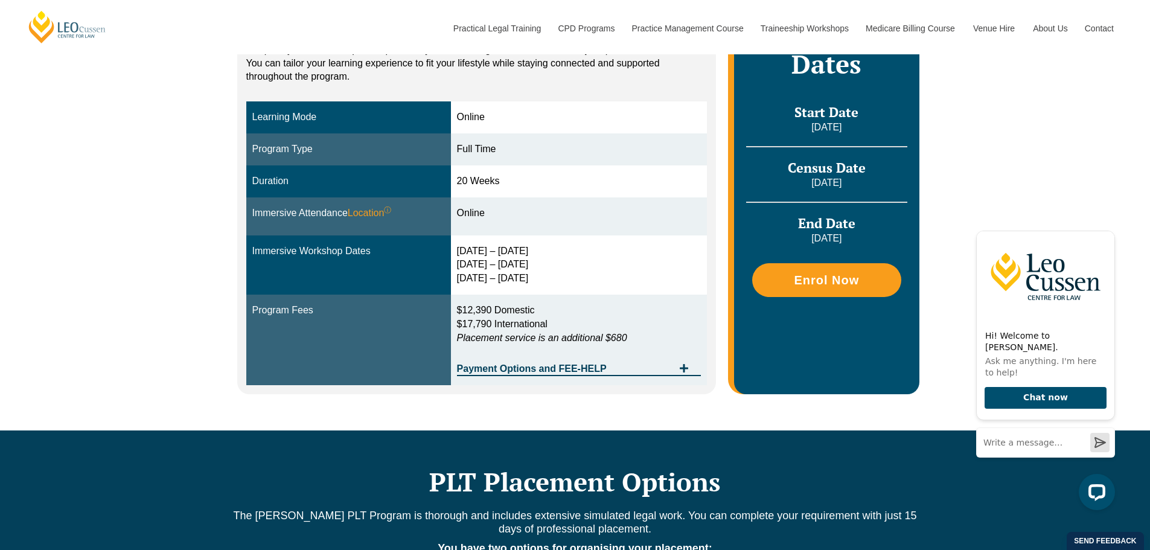
drag, startPoint x: 454, startPoint y: 251, endPoint x: 562, endPoint y: 256, distance: 108.1
click at [562, 256] on tr "Immersive Workshop Dates 30 Sep – 3 Oct 2025 10 – 12 Dec 2025 11 – 13 Feb 2026" at bounding box center [476, 265] width 461 height 60
click at [562, 256] on div "30 Sep – 3 Oct 2025 10 – 12 Dec 2025 11 – 13 Feb 2026" at bounding box center [579, 265] width 244 height 42
drag, startPoint x: 558, startPoint y: 251, endPoint x: 430, endPoint y: 249, distance: 128.6
click at [430, 249] on tr "Immersive Workshop Dates 30 Sep – 3 Oct 2025 10 – 12 Dec 2025 11 – 13 Feb 2026" at bounding box center [476, 265] width 461 height 60
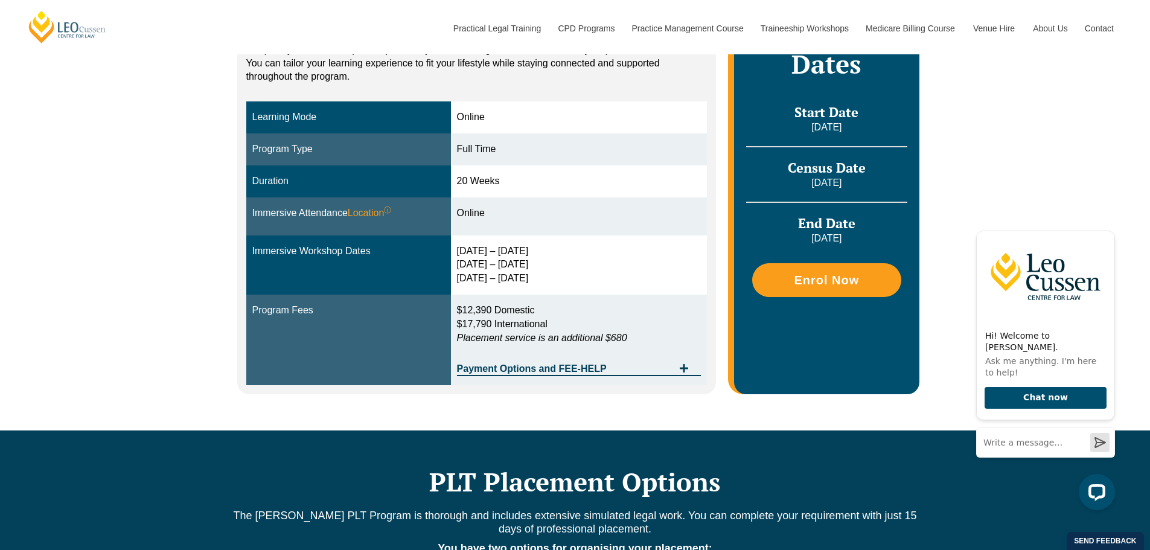
click at [443, 245] on div "Immersive Workshop Dates" at bounding box center [348, 251] width 193 height 14
drag, startPoint x: 500, startPoint y: 248, endPoint x: 564, endPoint y: 254, distance: 64.3
click at [561, 254] on td "30 Sep – 3 Oct 2025 10 – 12 Dec 2025 11 – 13 Feb 2026" at bounding box center [579, 265] width 256 height 60
click at [564, 254] on div "30 Sep – 3 Oct 2025 10 – 12 Dec 2025 11 – 13 Feb 2026" at bounding box center [579, 265] width 244 height 42
drag, startPoint x: 564, startPoint y: 244, endPoint x: 435, endPoint y: 247, distance: 129.2
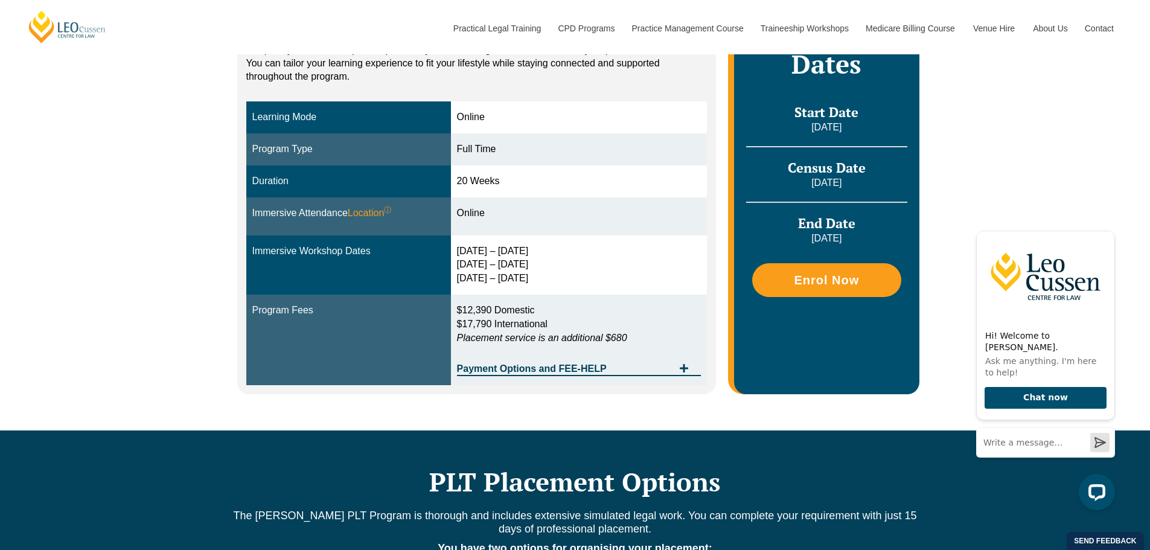
click at [435, 247] on tr "Immersive Workshop Dates 30 Sep – 3 Oct 2025 10 – 12 Dec 2025 11 – 13 Feb 2026" at bounding box center [476, 265] width 461 height 60
click at [433, 247] on div "Immersive Workshop Dates" at bounding box center [348, 251] width 193 height 14
drag, startPoint x: 466, startPoint y: 249, endPoint x: 594, endPoint y: 256, distance: 128.2
click at [594, 256] on tr "Immersive Workshop Dates 30 Sep – 3 Oct 2025 10 – 12 Dec 2025 11 – 13 Feb 2026" at bounding box center [476, 265] width 461 height 60
click at [594, 256] on div "30 Sep – 3 Oct 2025 10 – 12 Dec 2025 11 – 13 Feb 2026" at bounding box center [579, 265] width 244 height 42
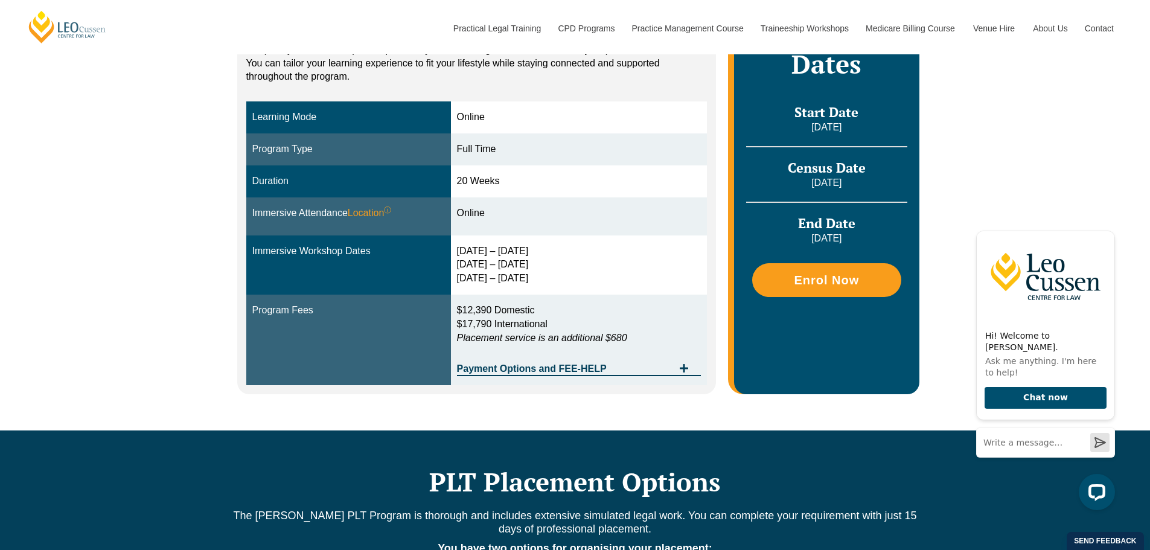
drag, startPoint x: 573, startPoint y: 245, endPoint x: 416, endPoint y: 245, distance: 156.3
click at [416, 245] on tr "Immersive Workshop Dates 30 Sep – 3 Oct 2025 10 – 12 Dec 2025 11 – 13 Feb 2026" at bounding box center [476, 265] width 461 height 60
click at [415, 245] on div "Immersive Workshop Dates" at bounding box center [348, 251] width 193 height 14
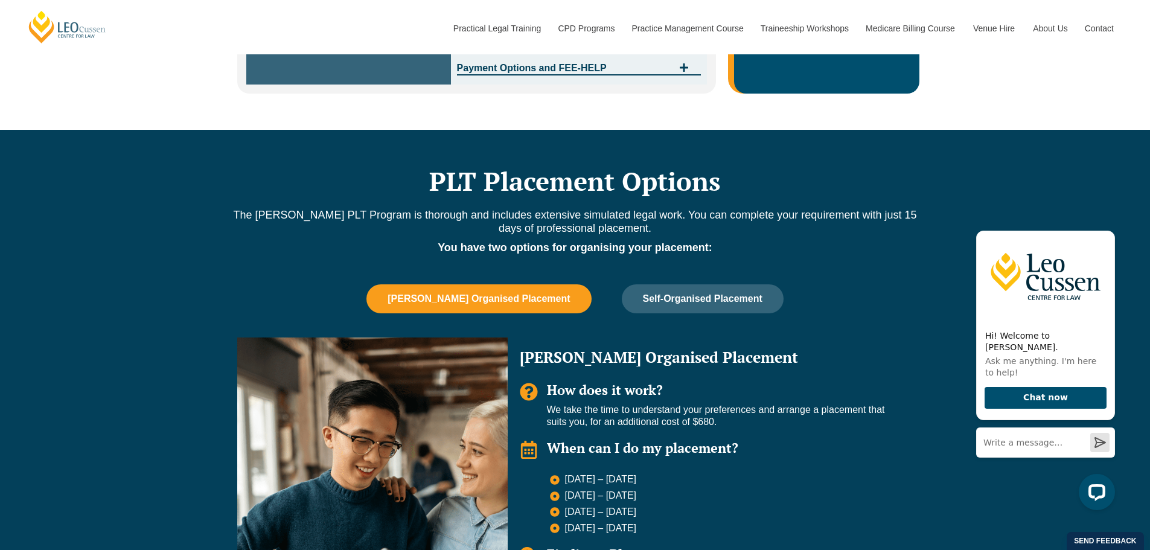
scroll to position [603, 0]
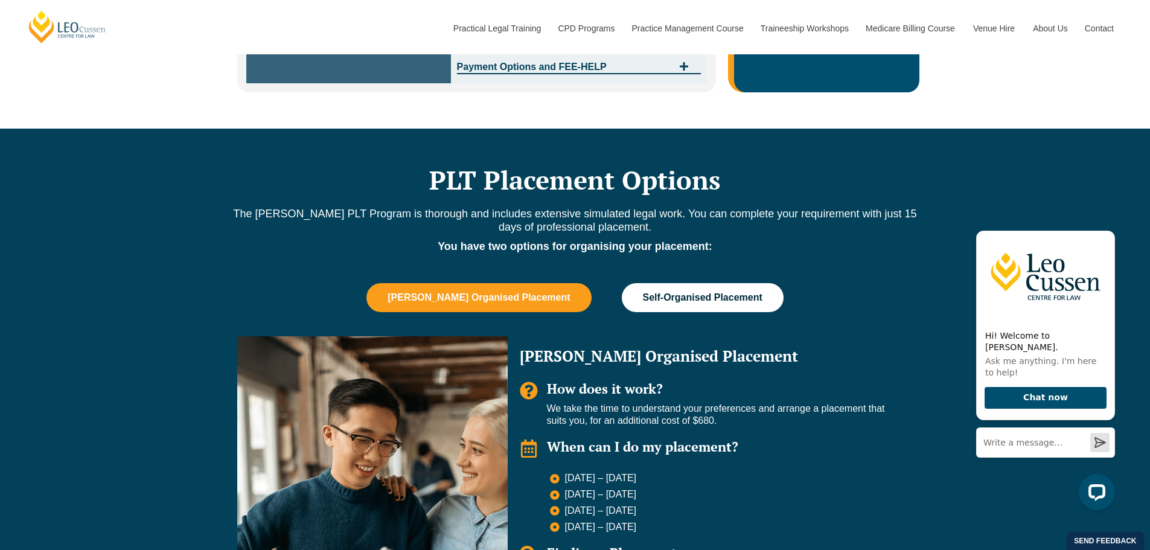
click at [643, 301] on span "Self-Organised Placement" at bounding box center [702, 297] width 119 height 11
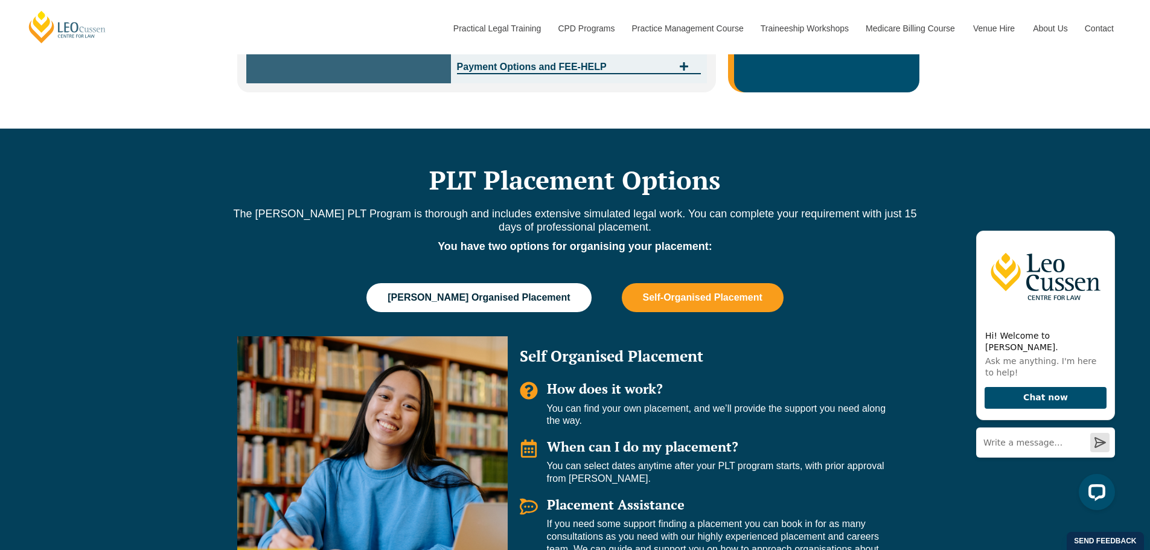
click at [510, 305] on button "Leo Cussen Organised Placement" at bounding box center [478, 297] width 224 height 29
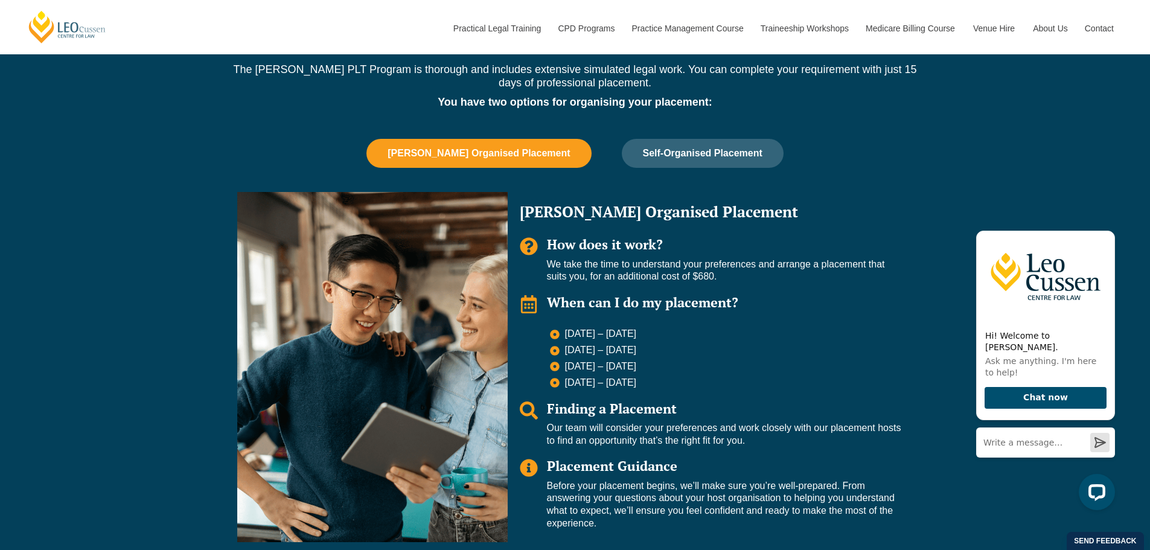
scroll to position [724, 0]
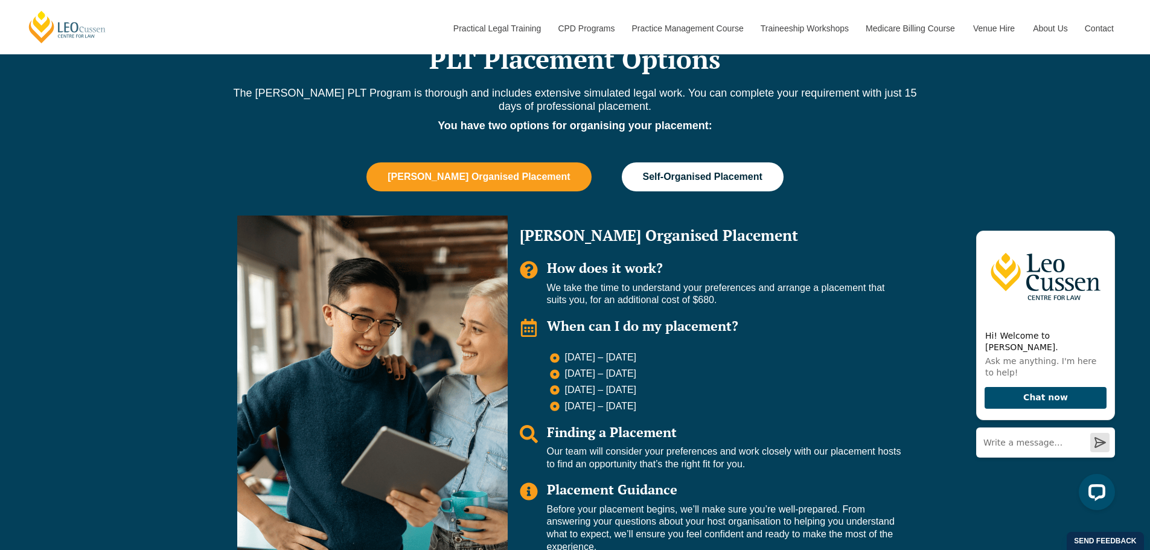
click at [673, 173] on span "Self-Organised Placement" at bounding box center [702, 176] width 119 height 11
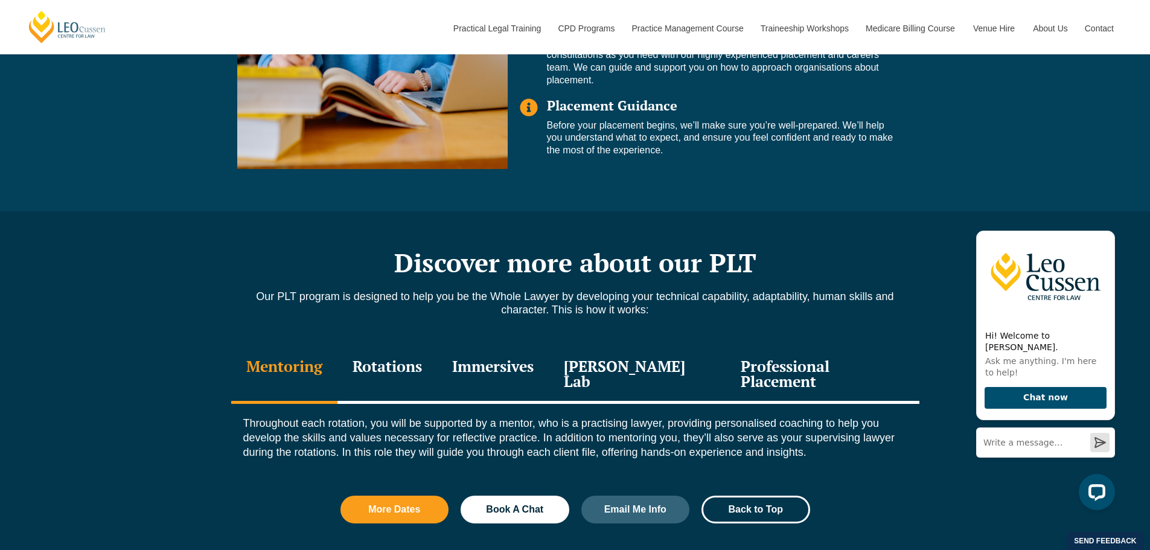
scroll to position [1086, 0]
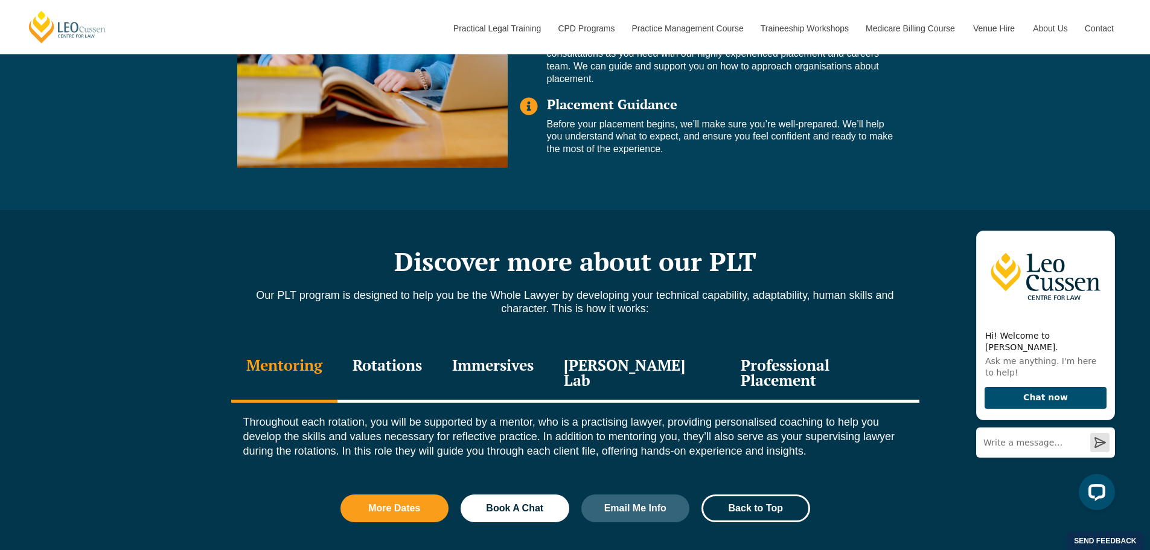
click at [725, 360] on div "Professional Placement" at bounding box center [821, 373] width 193 height 57
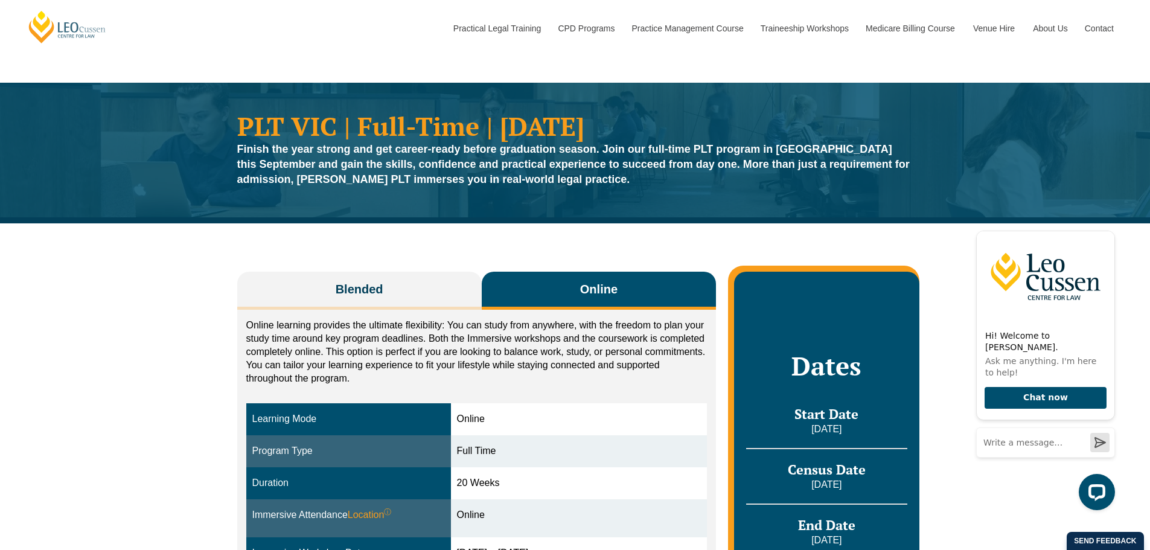
scroll to position [241, 0]
